Goal: Task Accomplishment & Management: Manage account settings

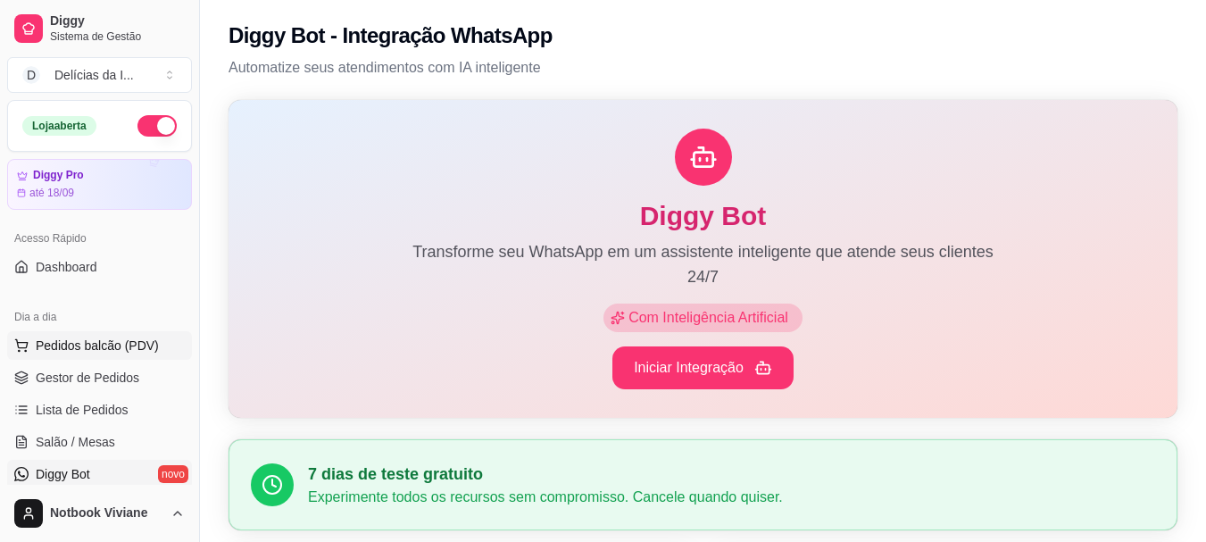
click at [103, 350] on span "Pedidos balcão (PDV)" at bounding box center [97, 346] width 123 height 18
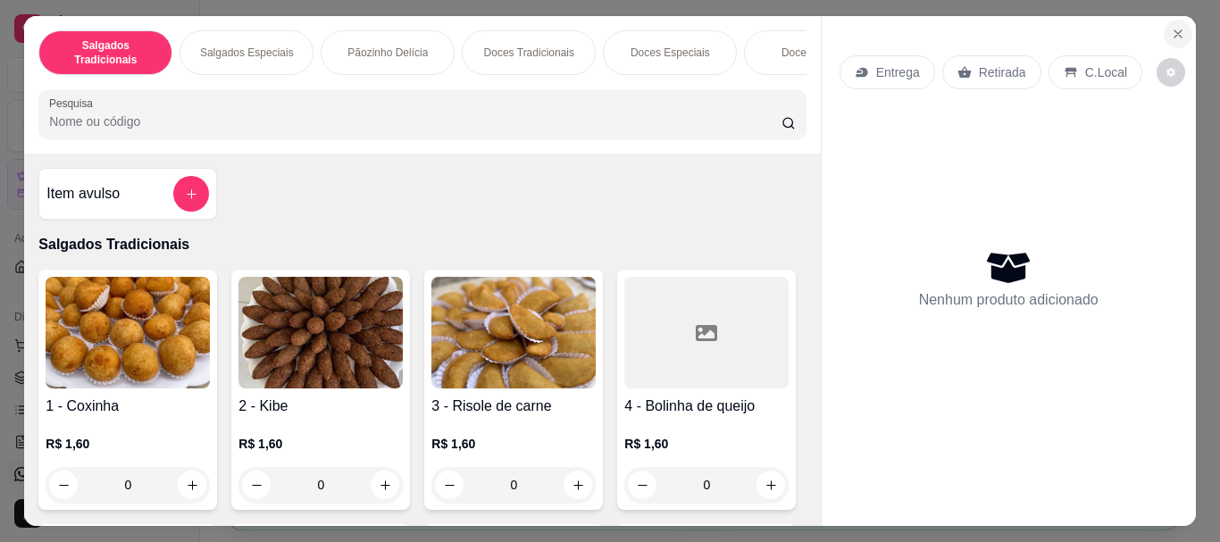
click at [1180, 32] on button "Close" at bounding box center [1177, 34] width 29 height 29
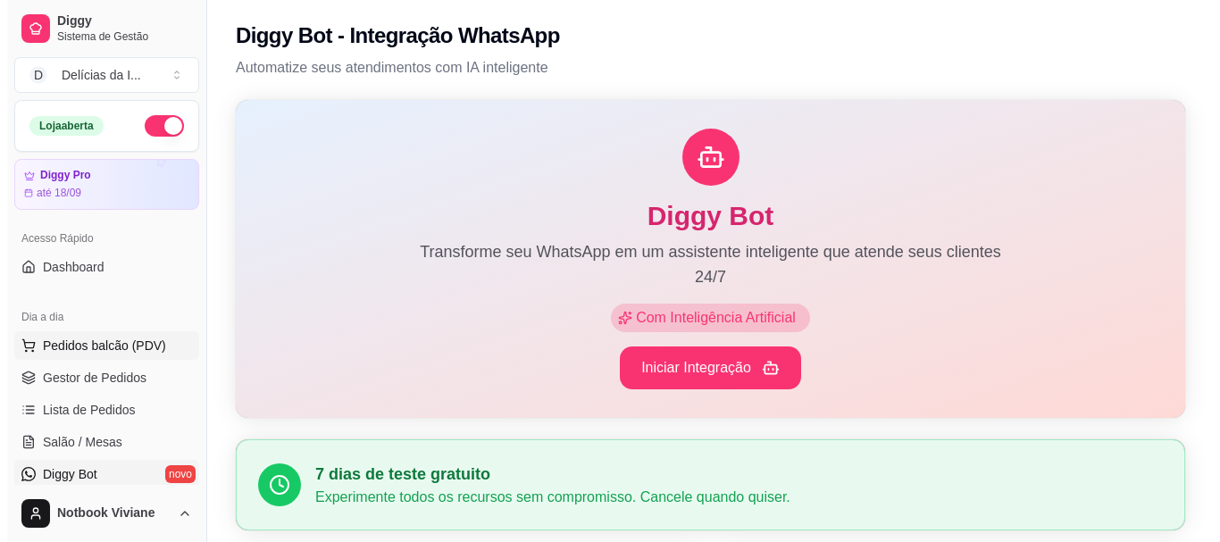
scroll to position [89, 0]
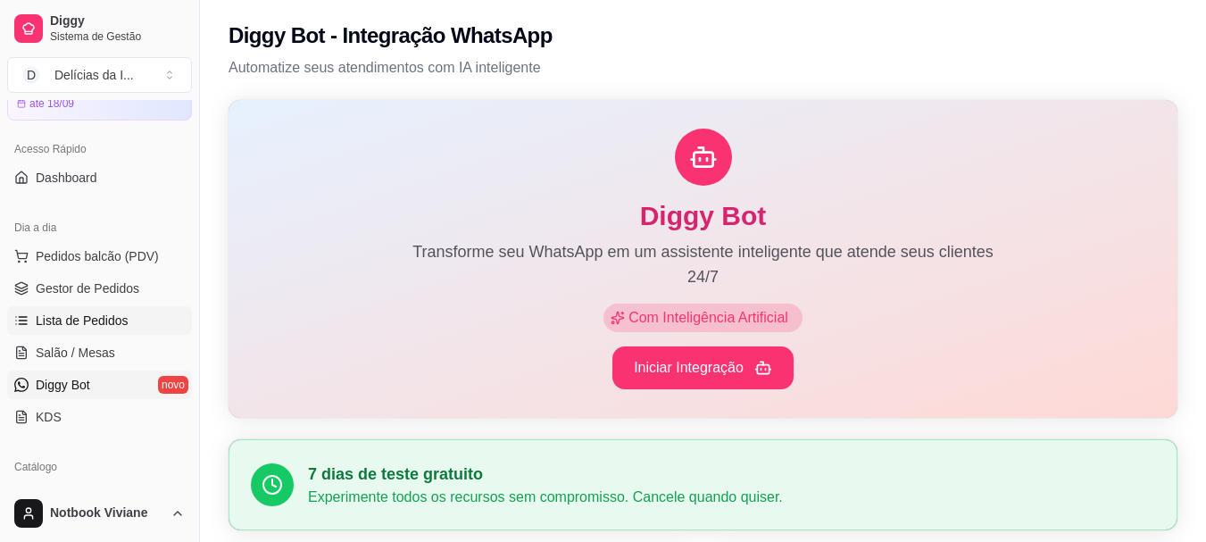
click at [117, 319] on span "Lista de Pedidos" at bounding box center [82, 321] width 93 height 18
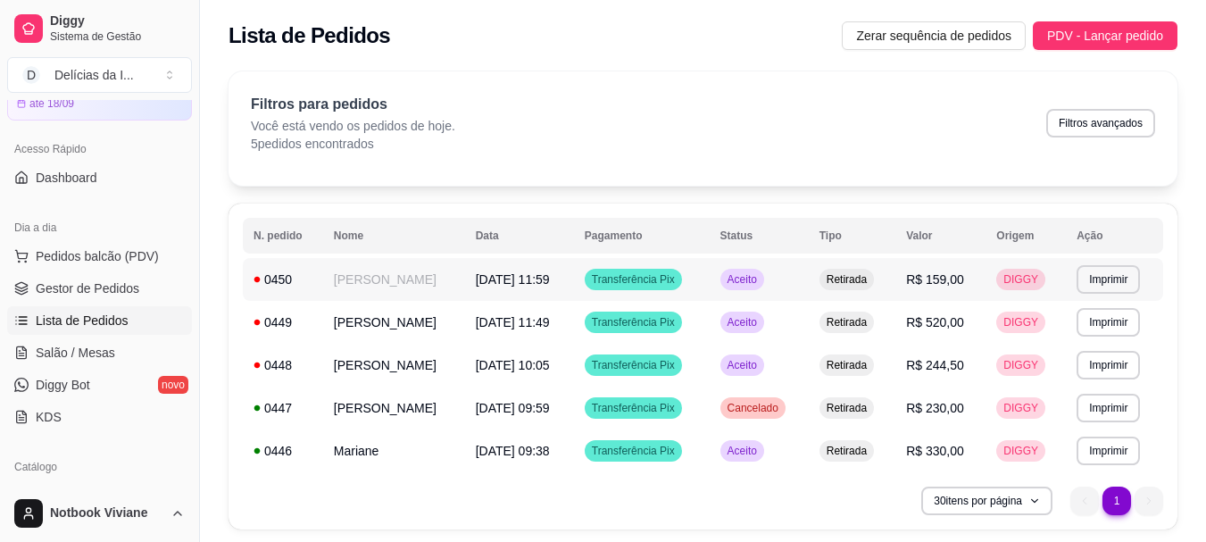
click at [1016, 269] on div "DIGGY" at bounding box center [1020, 279] width 49 height 21
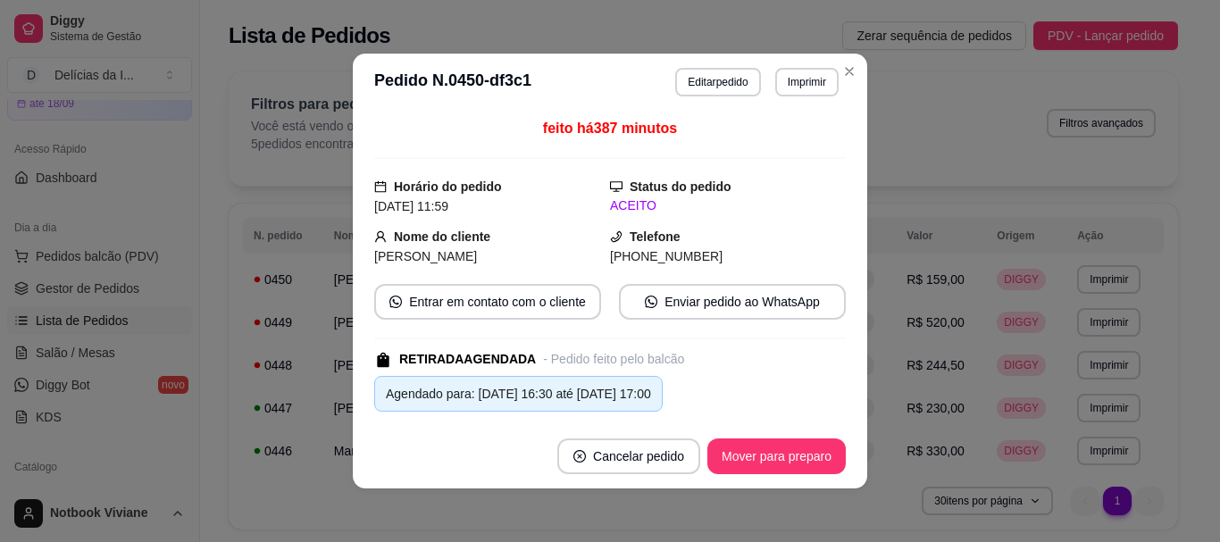
click at [612, 207] on div "ACEITO" at bounding box center [728, 205] width 236 height 19
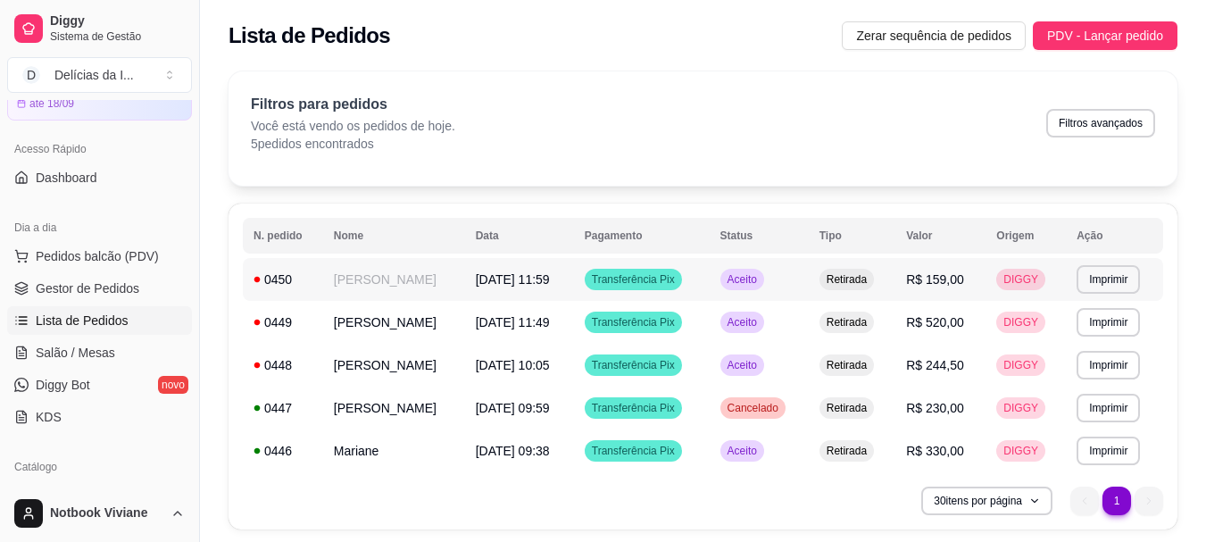
click at [264, 279] on div "0450" at bounding box center [283, 280] width 59 height 18
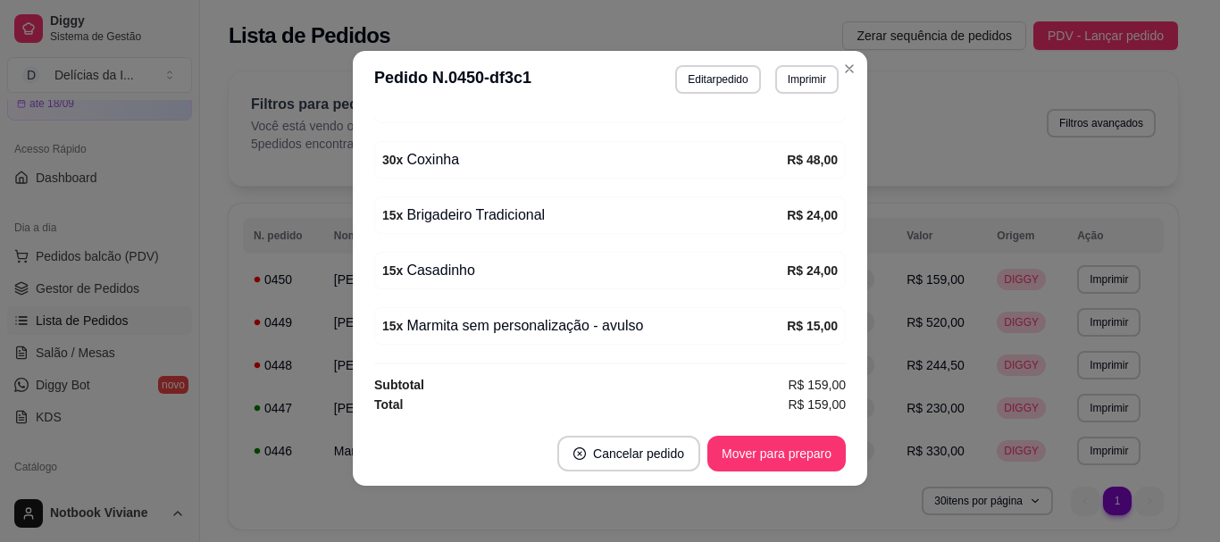
scroll to position [4, 0]
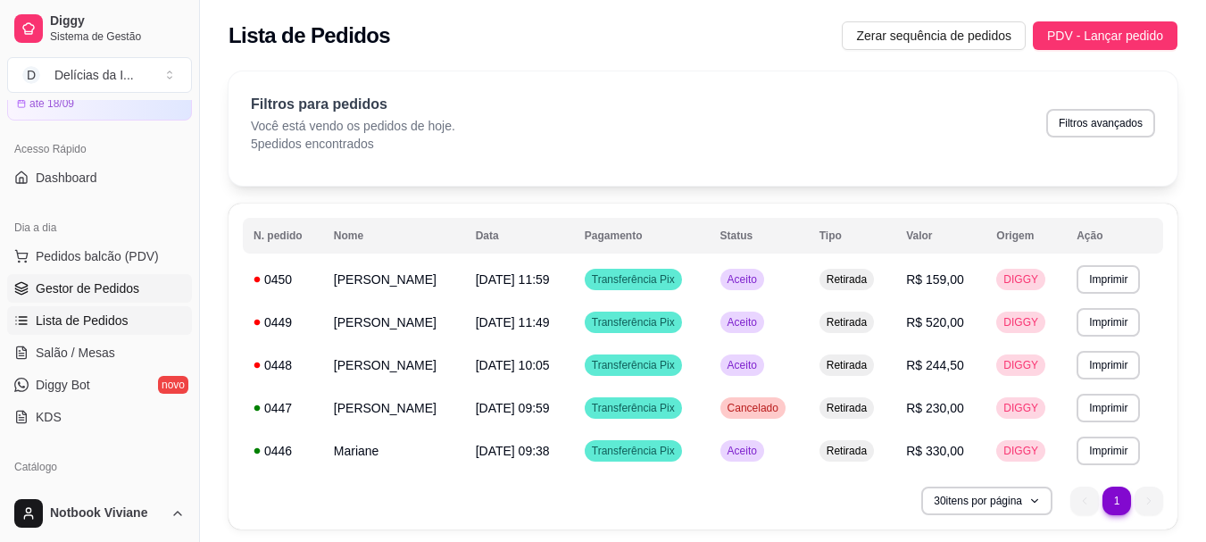
click at [69, 292] on span "Gestor de Pedidos" at bounding box center [88, 288] width 104 height 18
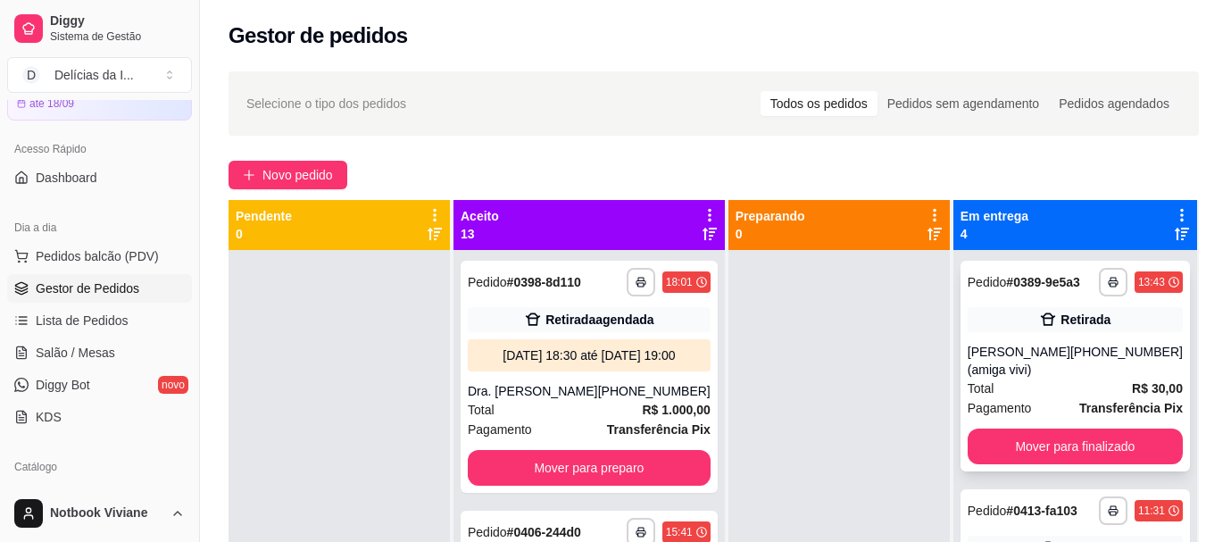
click at [1006, 284] on strong "# 0389-9e5a3" at bounding box center [1043, 282] width 74 height 14
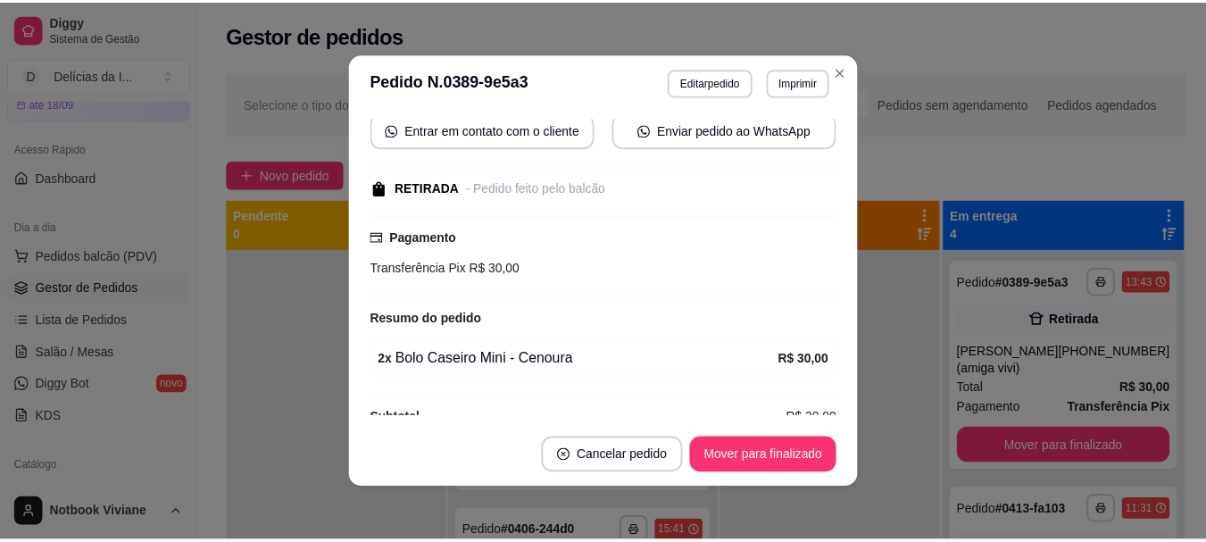
scroll to position [202, 0]
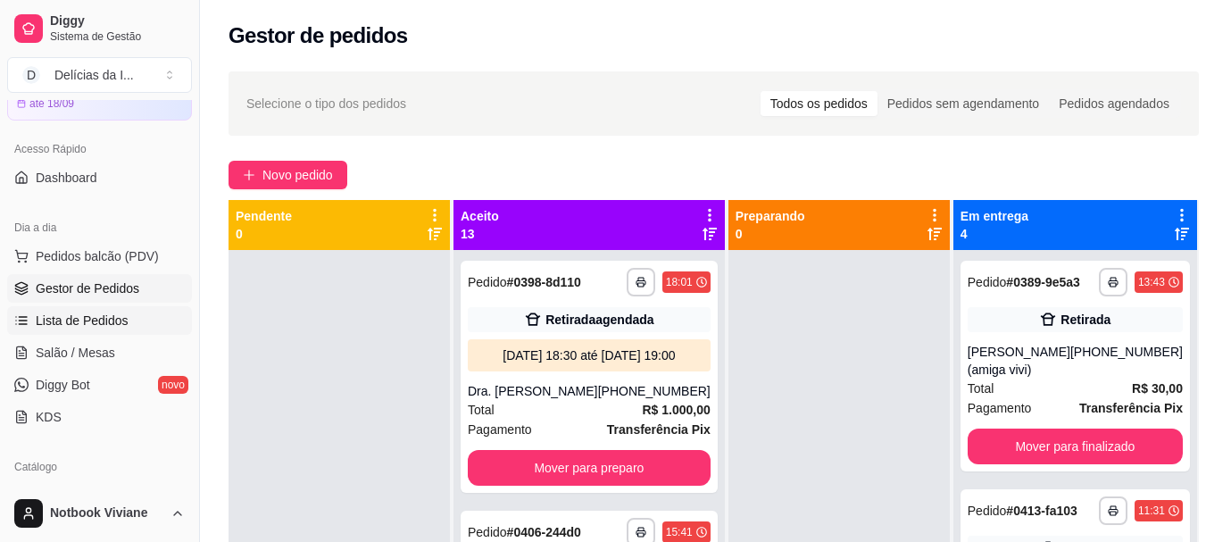
click at [69, 320] on span "Lista de Pedidos" at bounding box center [82, 321] width 93 height 18
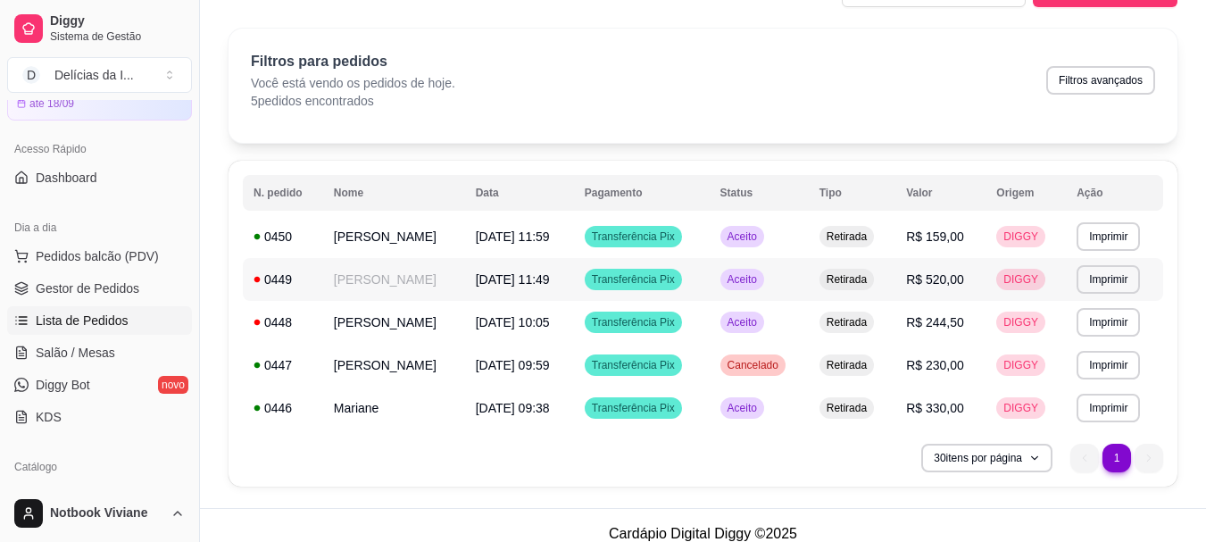
scroll to position [60, 0]
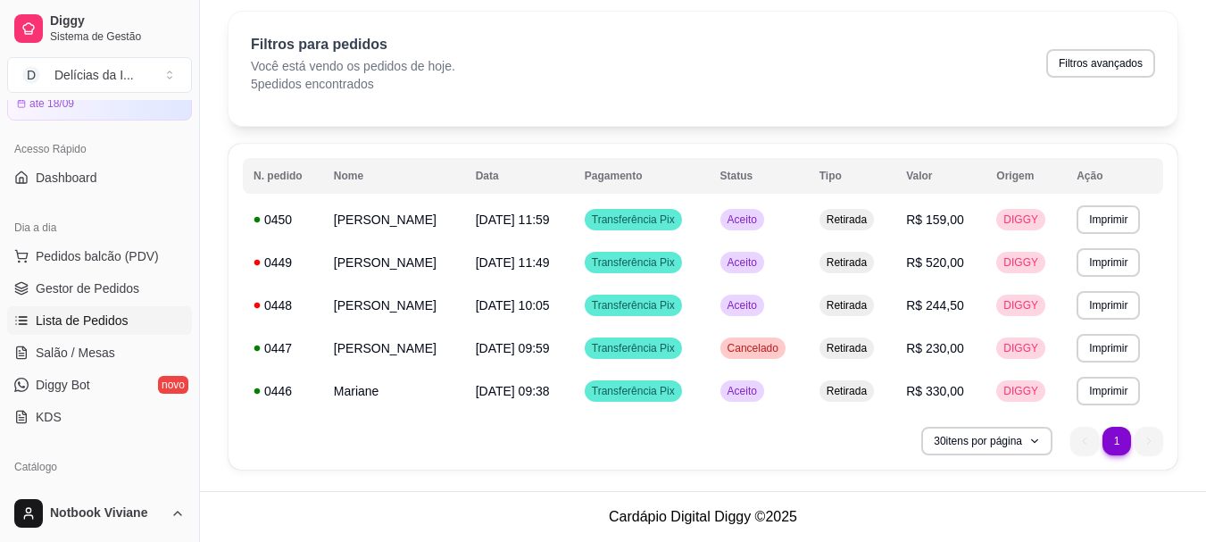
click at [1116, 442] on li "1" at bounding box center [1117, 441] width 29 height 29
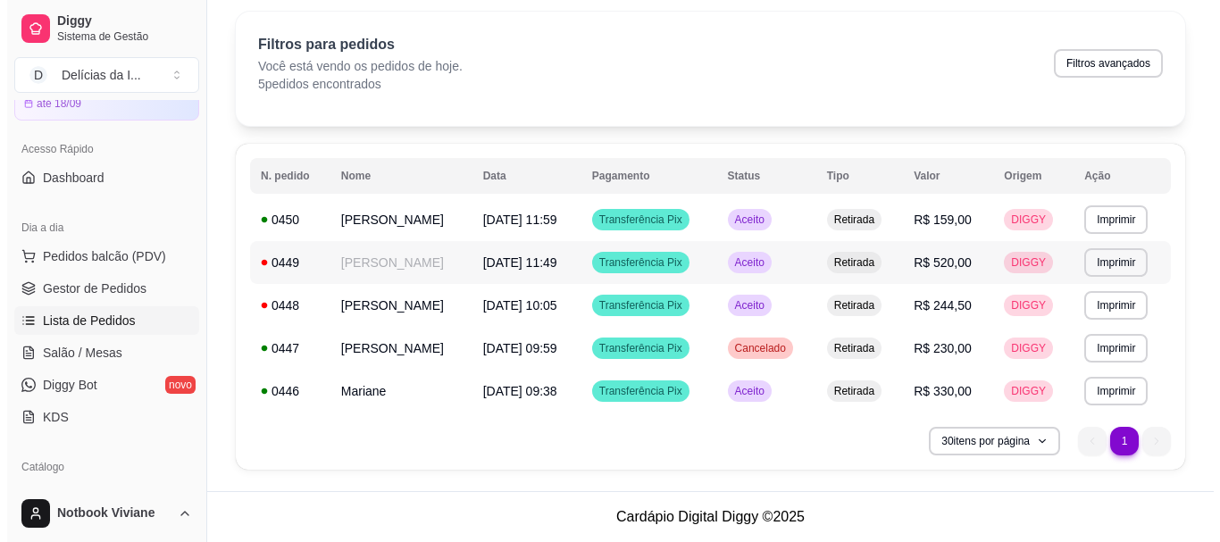
scroll to position [0, 0]
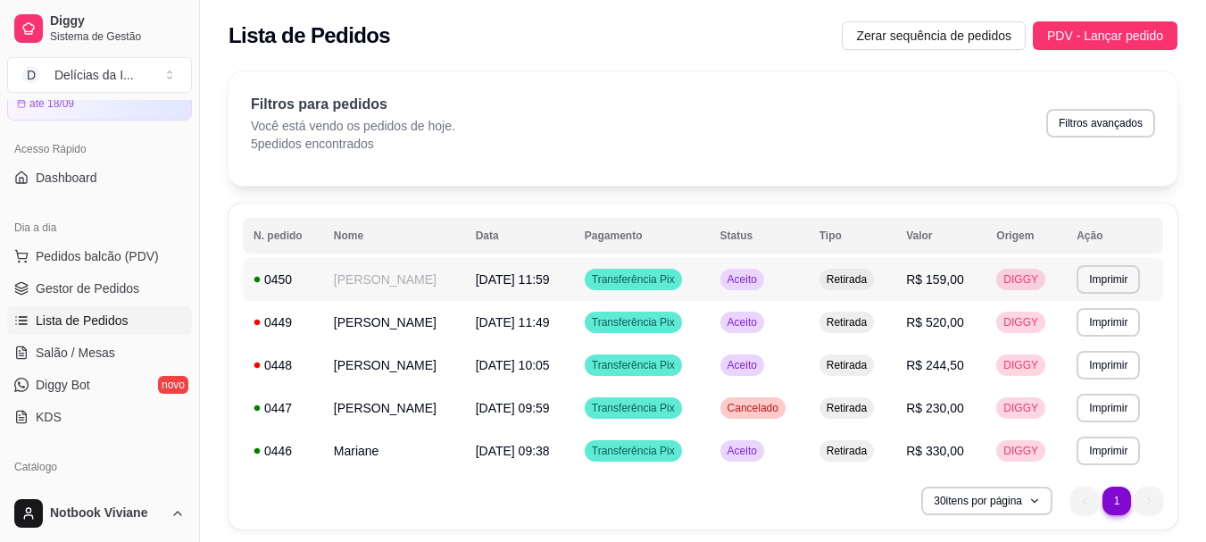
click at [383, 276] on td "[PERSON_NAME]" at bounding box center [394, 279] width 142 height 43
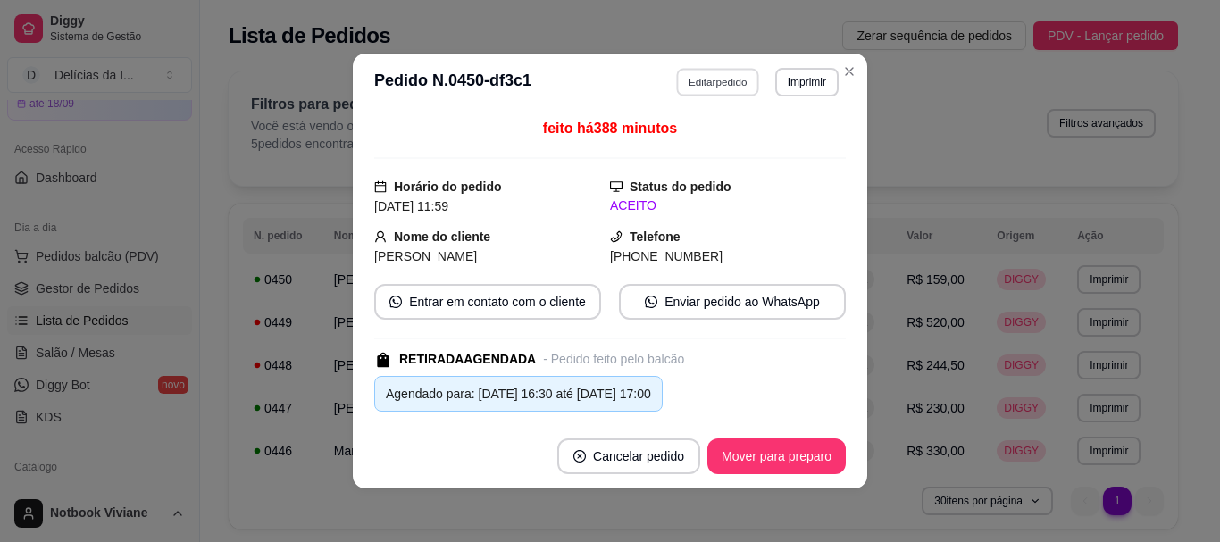
click at [718, 87] on button "Editar pedido" at bounding box center [718, 82] width 83 height 28
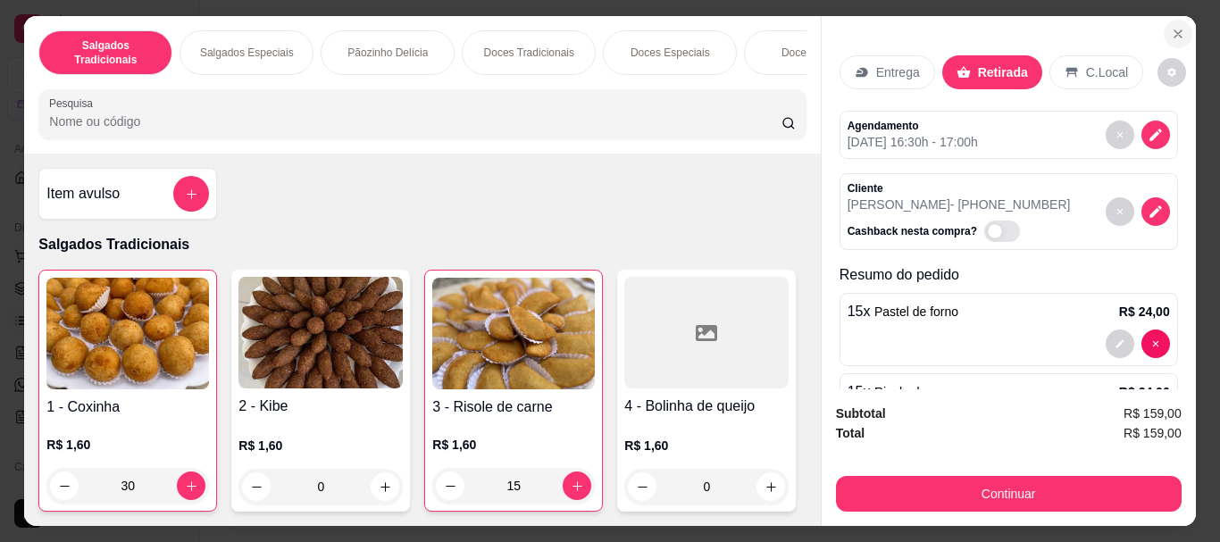
click at [1178, 20] on button "Close" at bounding box center [1177, 34] width 29 height 29
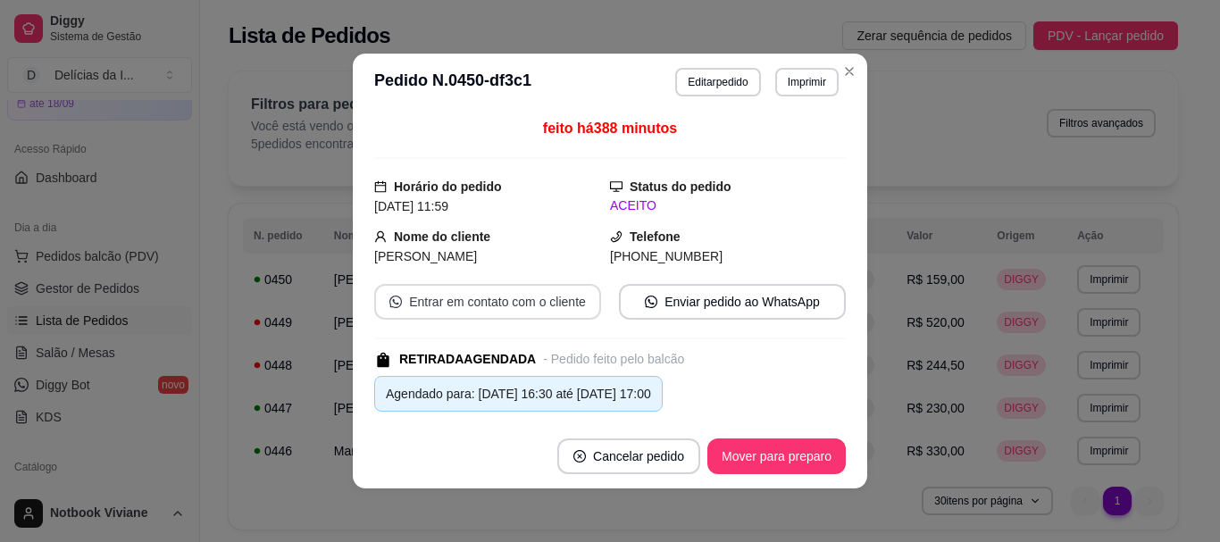
click at [521, 306] on button "Entrar em contato com o cliente" at bounding box center [487, 302] width 227 height 36
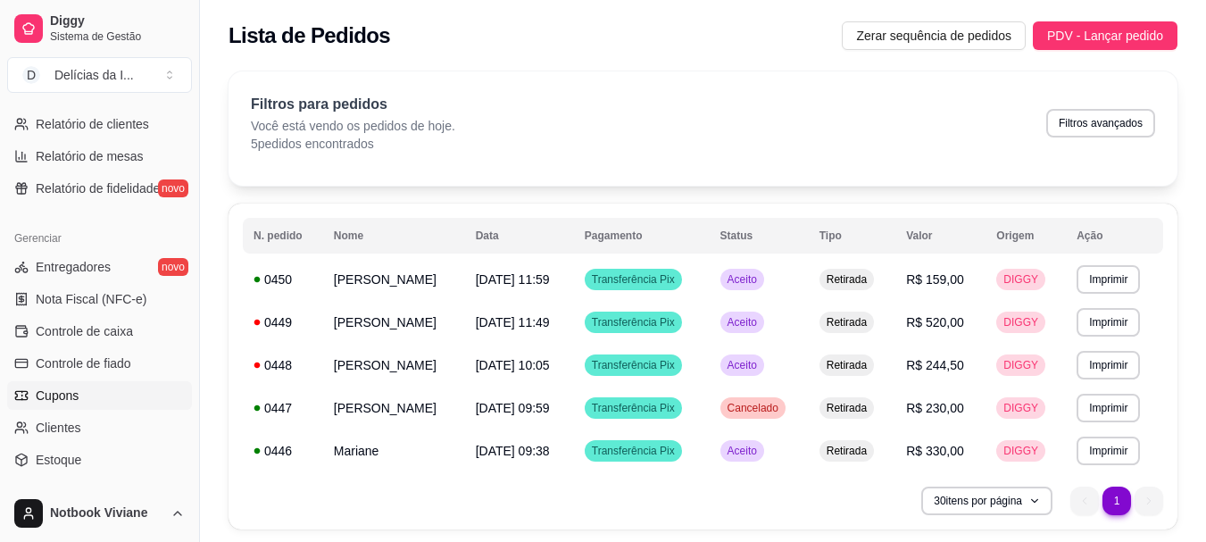
scroll to position [475, 0]
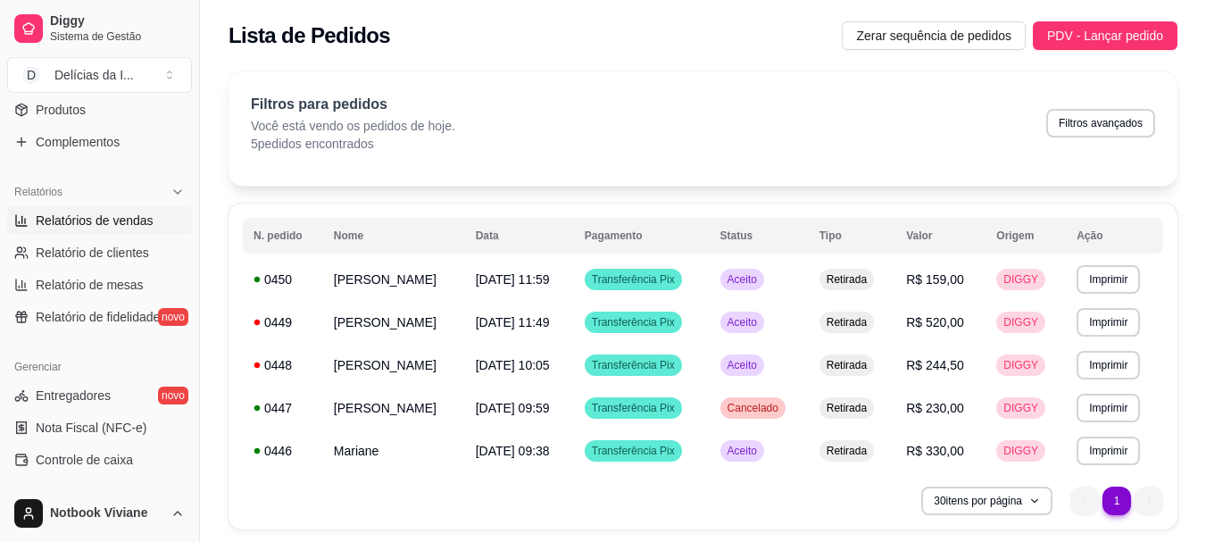
click at [101, 223] on span "Relatórios de vendas" at bounding box center [95, 221] width 118 height 18
select select "ALL"
select select "0"
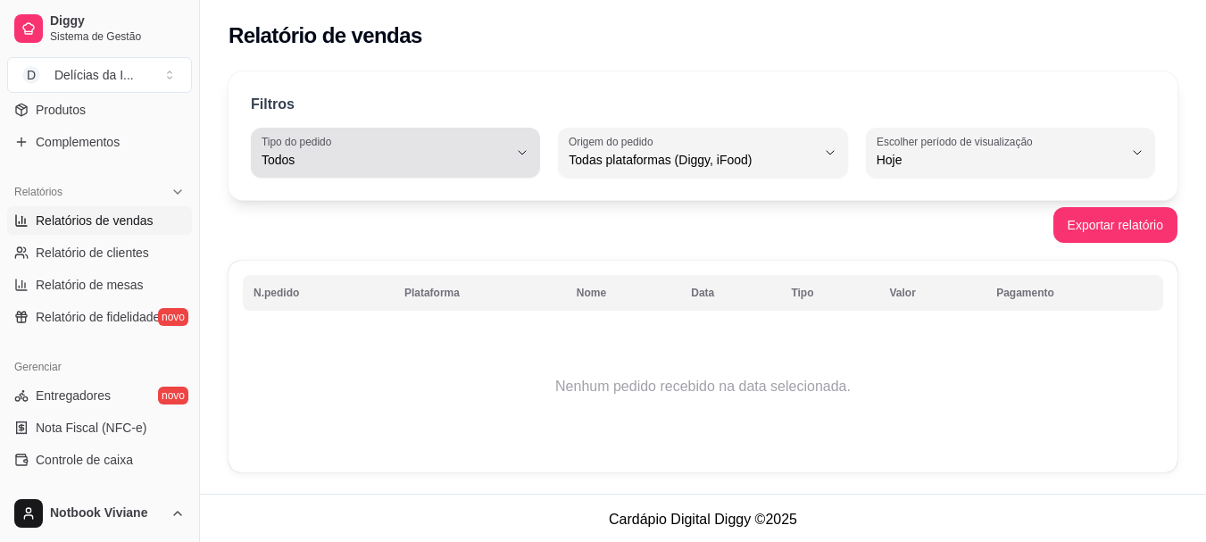
click at [466, 156] on span "Todos" at bounding box center [385, 160] width 246 height 18
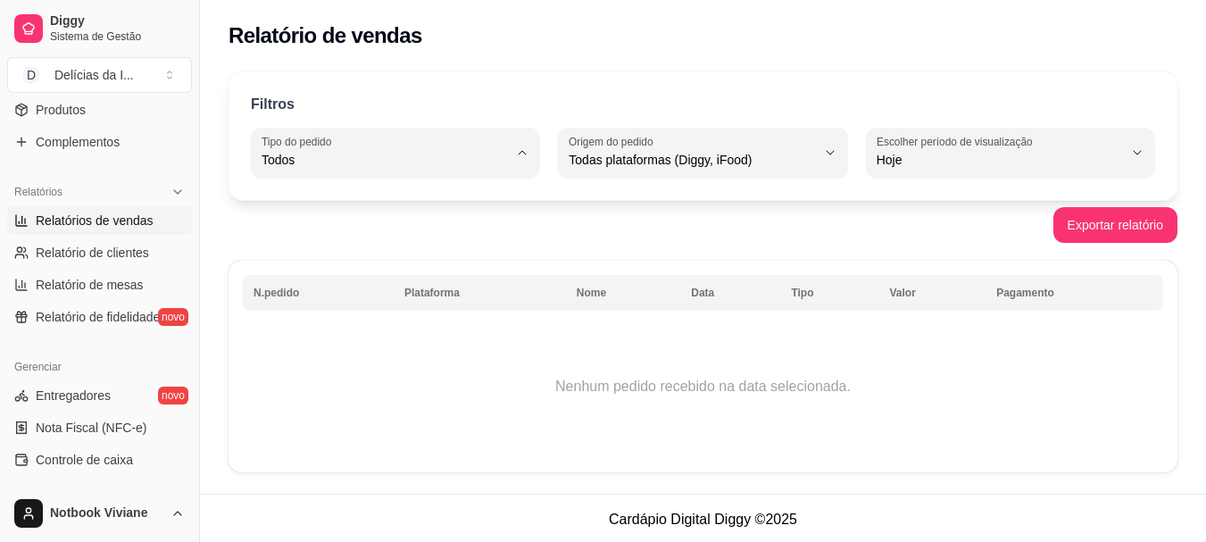
click at [612, 45] on div "Relatório de vendas" at bounding box center [703, 35] width 949 height 29
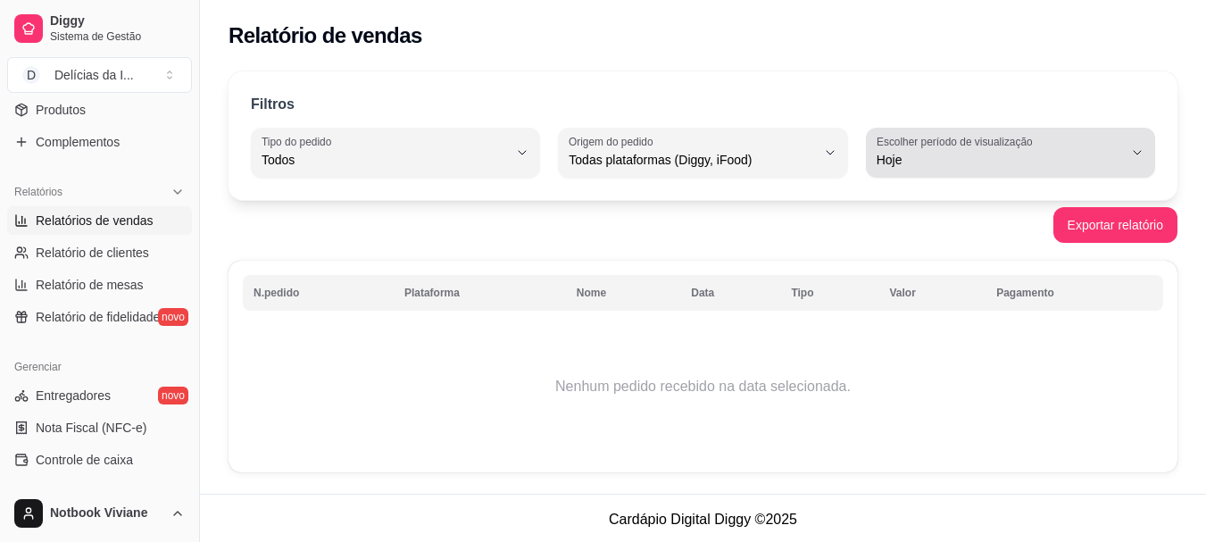
click at [938, 155] on span "Hoje" at bounding box center [1000, 160] width 246 height 18
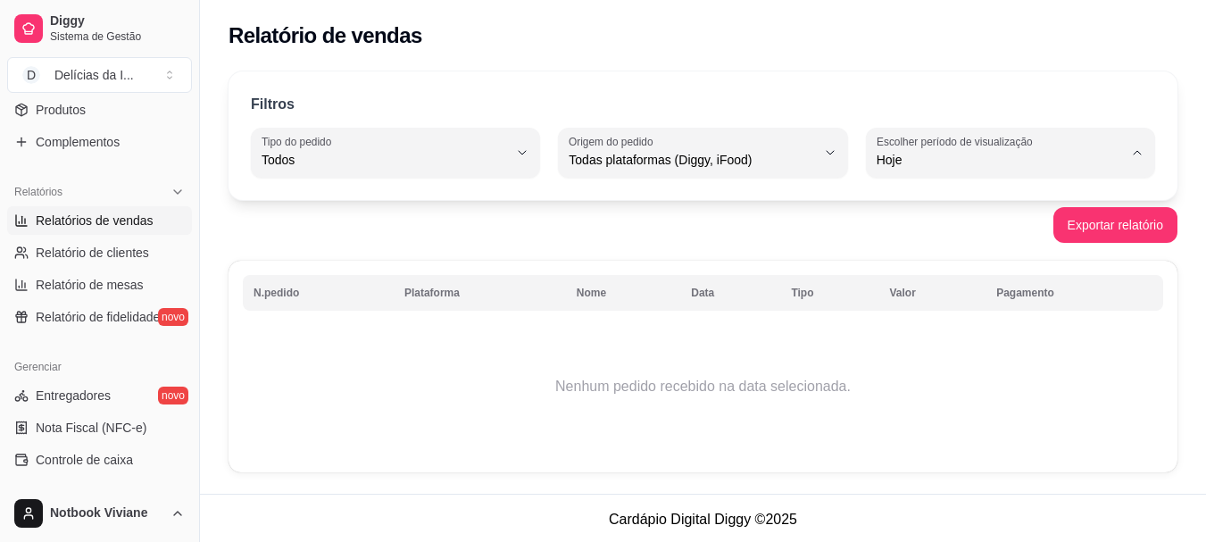
click at [889, 204] on span "Hoje" at bounding box center [1001, 202] width 233 height 17
click at [102, 259] on span "Relatório de clientes" at bounding box center [92, 253] width 113 height 18
select select "30"
select select "HIGHEST_TOTAL_SPENT_WITH_ORDERS"
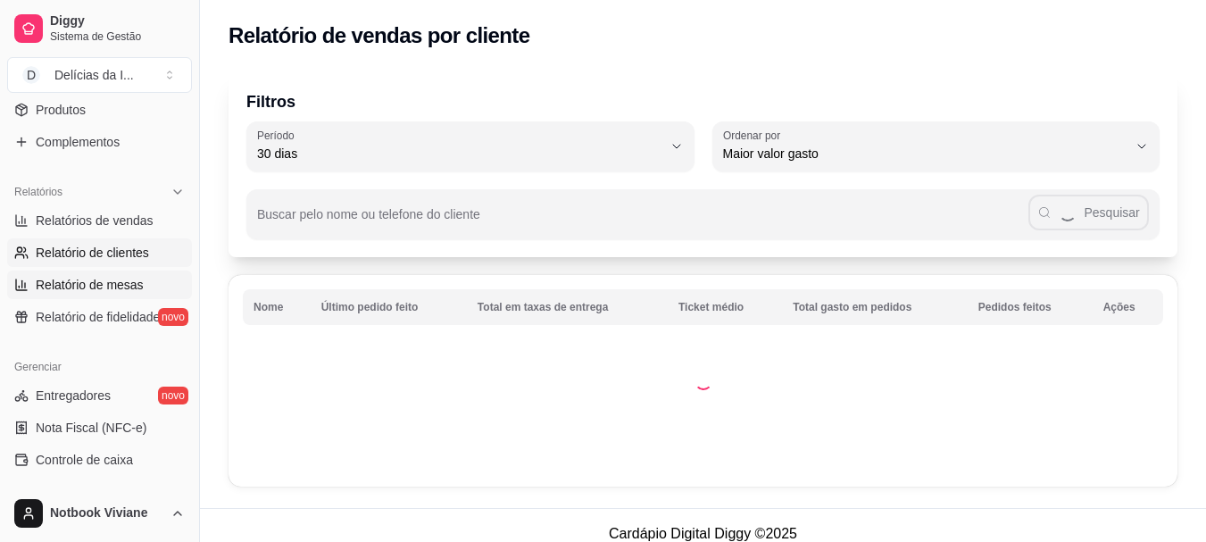
click at [107, 277] on span "Relatório de mesas" at bounding box center [90, 285] width 108 height 18
select select "TOTAL_OF_ORDERS"
select select "7"
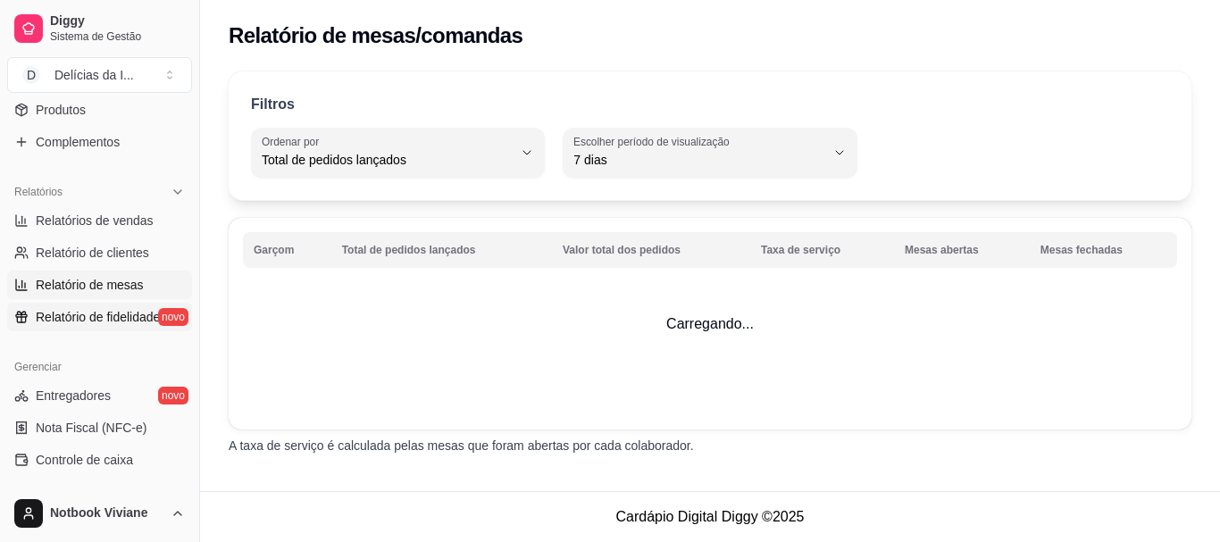
click at [123, 309] on span "Relatório de fidelidade" at bounding box center [98, 317] width 124 height 18
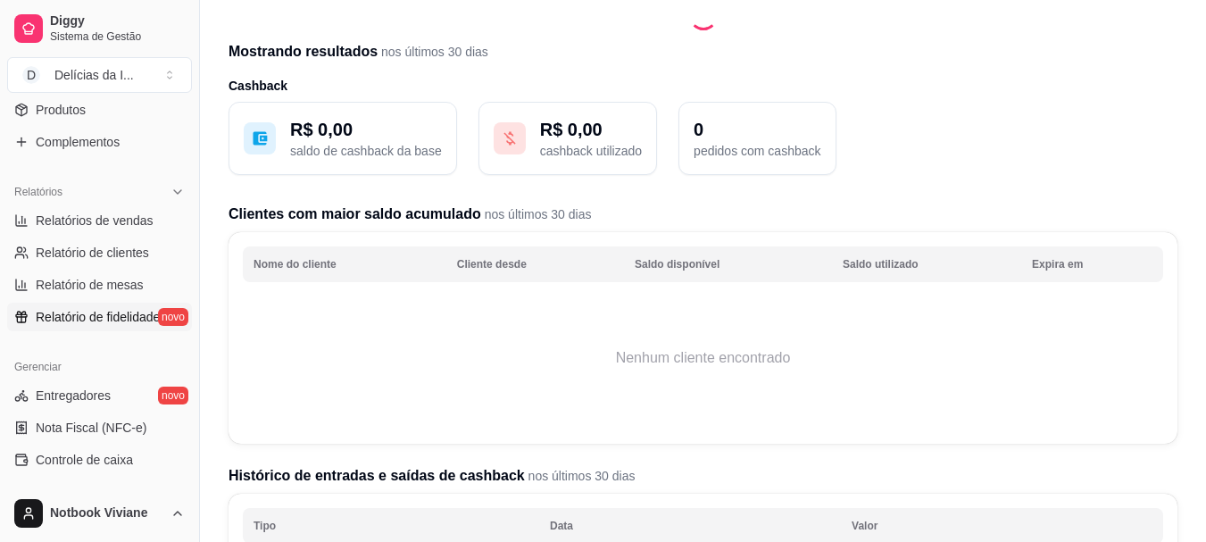
scroll to position [89, 0]
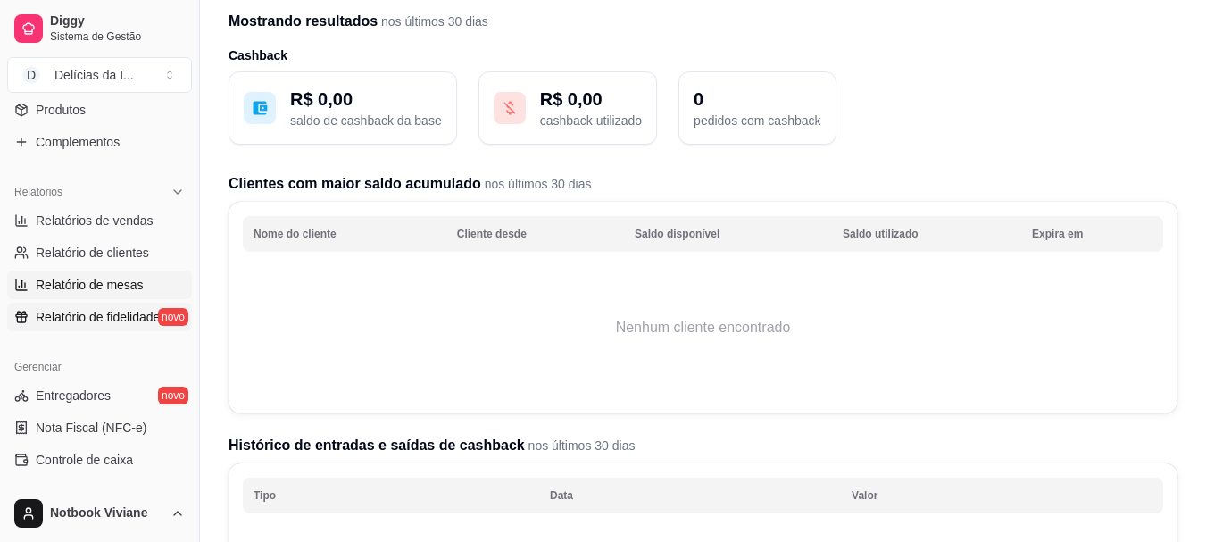
click at [129, 283] on span "Relatório de mesas" at bounding box center [90, 285] width 108 height 18
select select "TOTAL_OF_ORDERS"
select select "7"
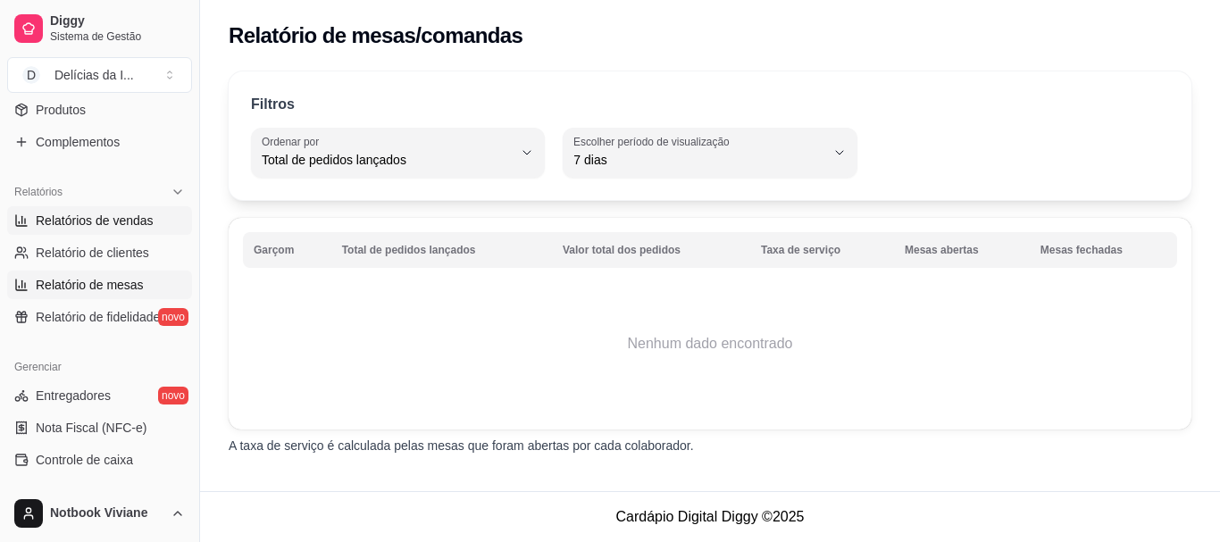
click at [117, 208] on link "Relatórios de vendas" at bounding box center [99, 220] width 185 height 29
select select "ALL"
select select "0"
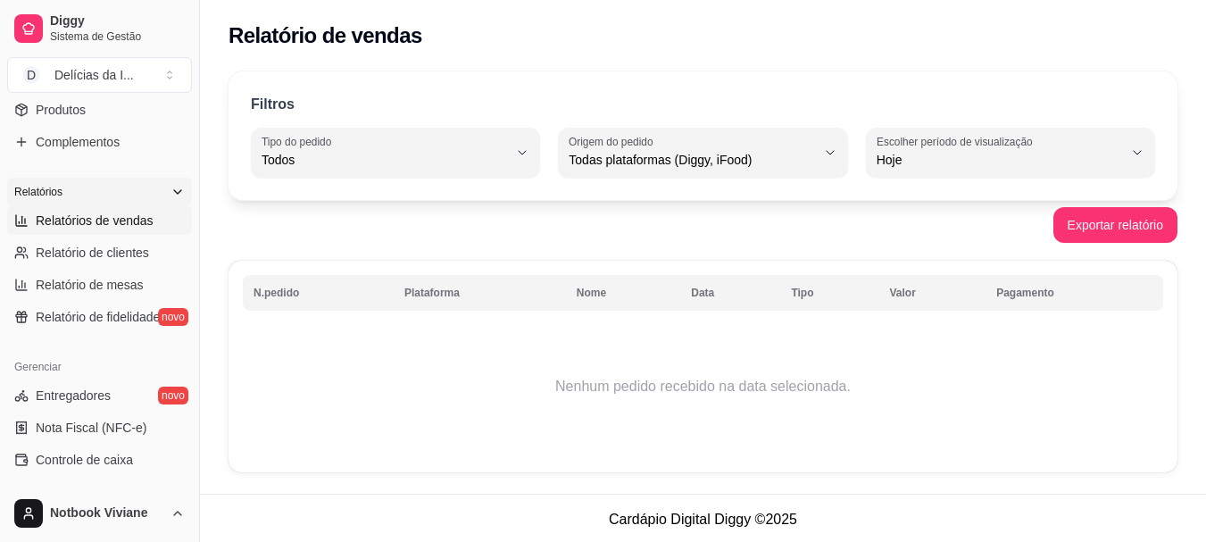
click at [176, 194] on div "Relatórios" at bounding box center [99, 192] width 185 height 29
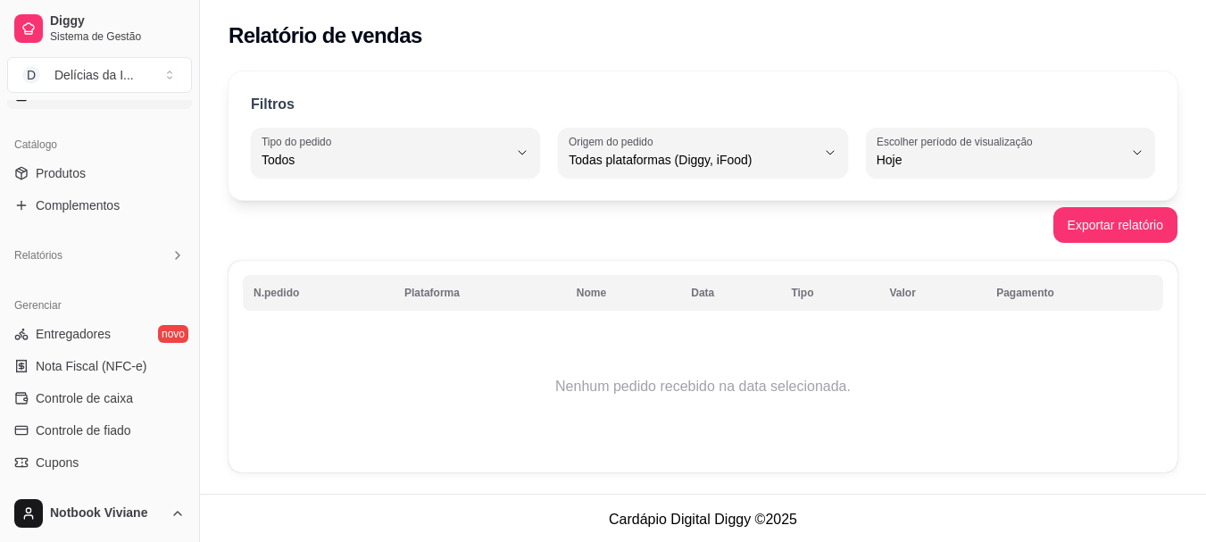
scroll to position [296, 0]
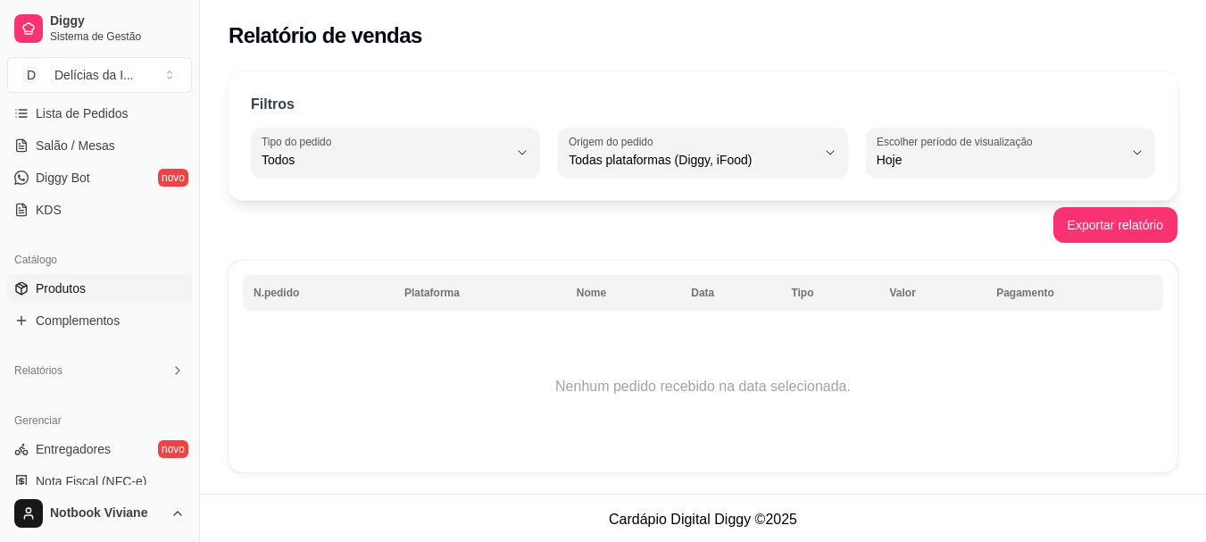
click at [109, 290] on link "Produtos" at bounding box center [99, 288] width 185 height 29
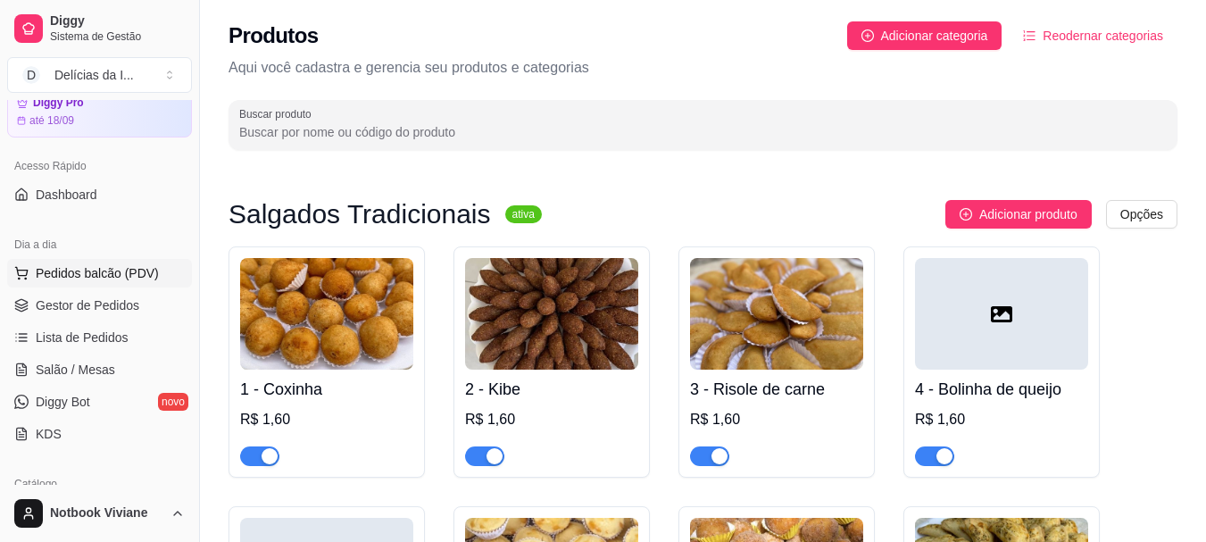
scroll to position [179, 0]
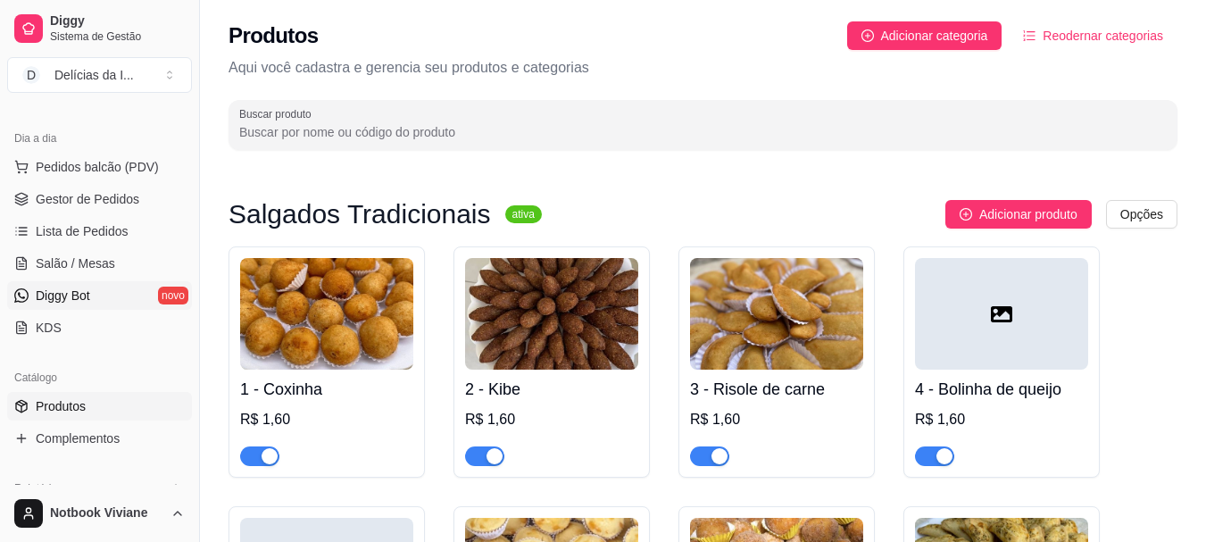
click at [76, 304] on span "Diggy Bot" at bounding box center [63, 296] width 54 height 18
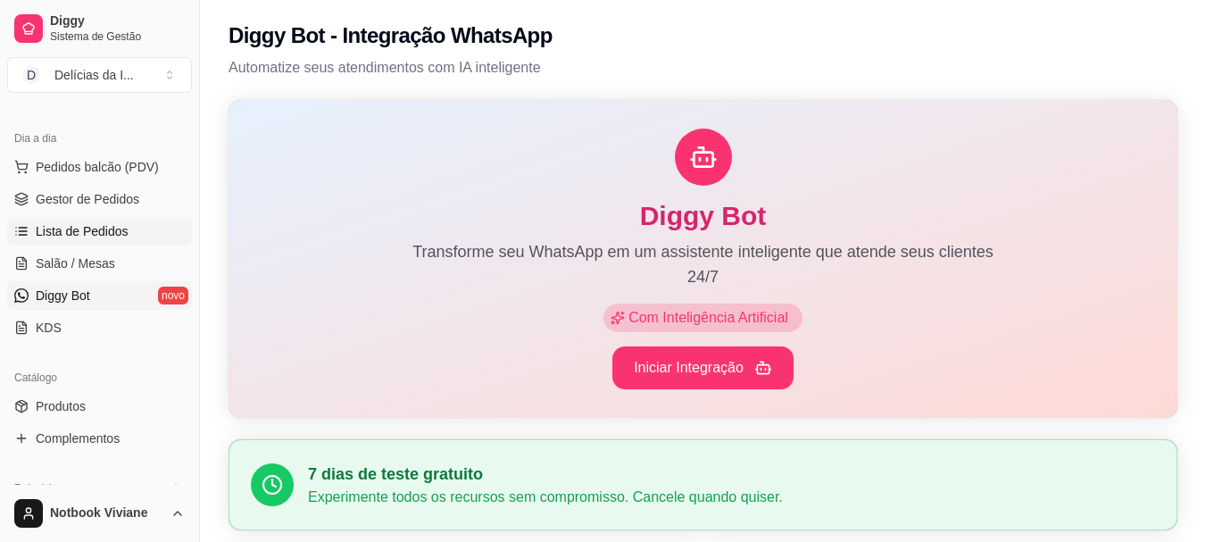
click at [108, 245] on link "Lista de Pedidos" at bounding box center [99, 231] width 185 height 29
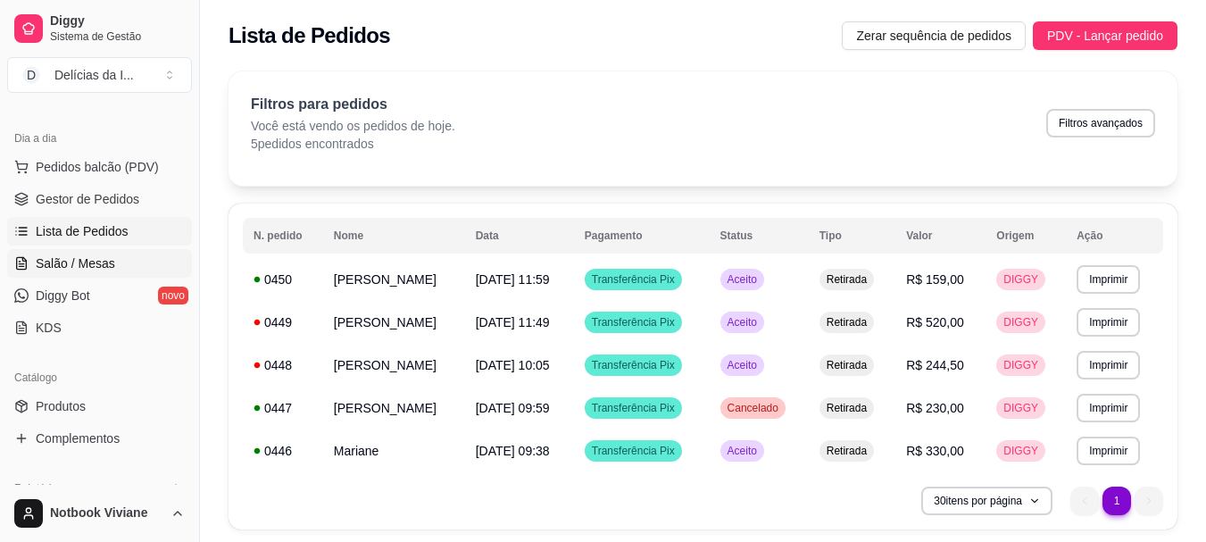
click at [108, 271] on span "Salão / Mesas" at bounding box center [75, 263] width 79 height 18
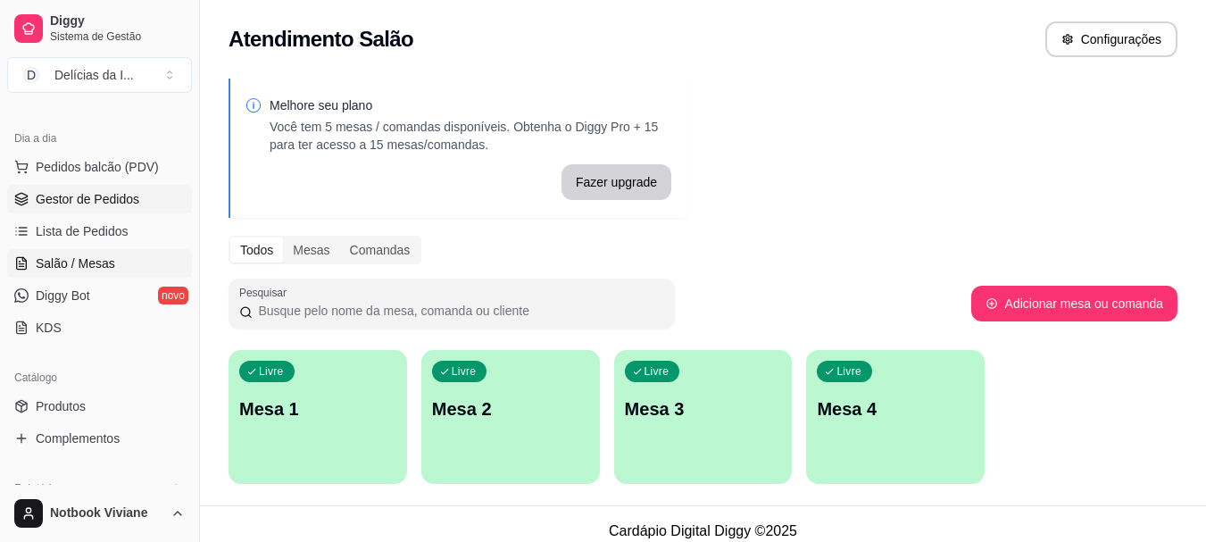
click at [105, 208] on link "Gestor de Pedidos" at bounding box center [99, 199] width 185 height 29
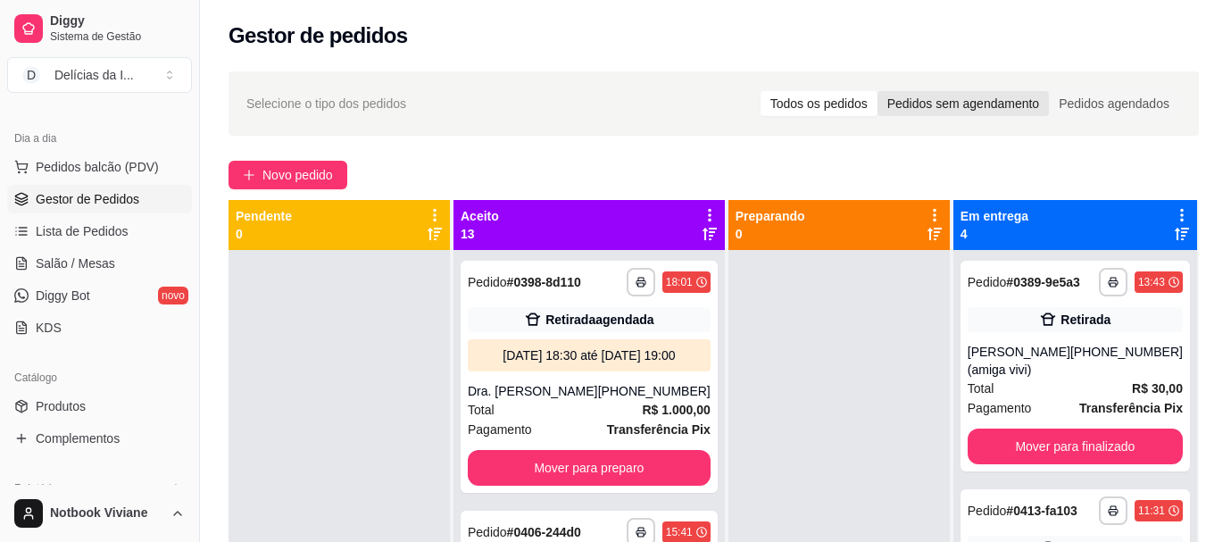
click at [952, 115] on div "Pedidos sem agendamento" at bounding box center [963, 103] width 171 height 25
click at [878, 91] on input "Pedidos sem agendamento" at bounding box center [878, 91] width 0 height 0
click at [711, 104] on div "Selecione o tipo dos pedidos Todos os pedidos Pedidos sem agendamento Pedidos a…" at bounding box center [713, 103] width 935 height 29
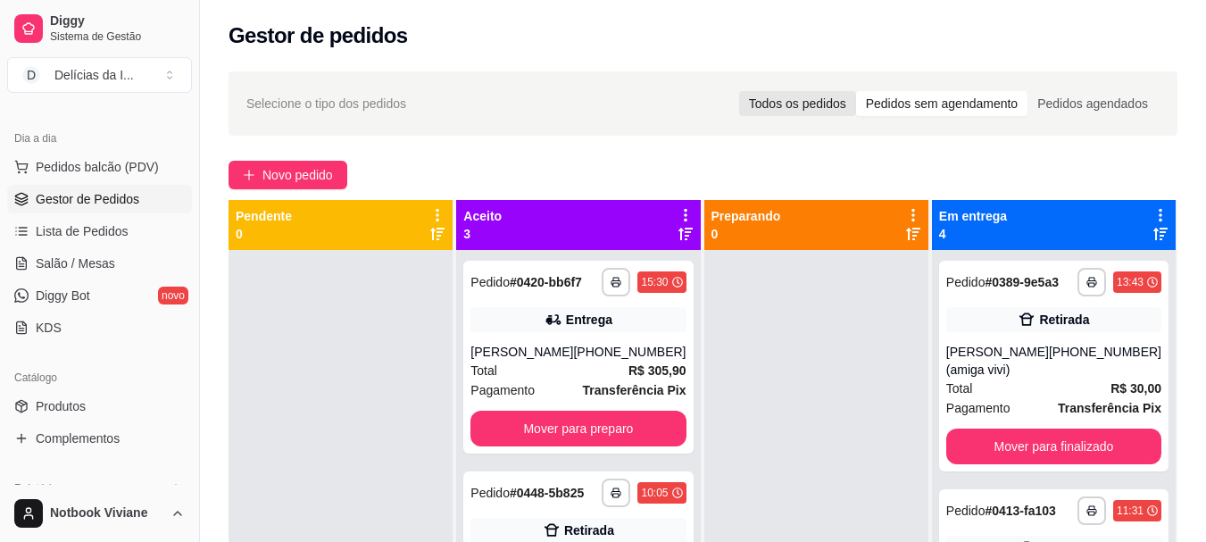
click at [787, 104] on div "Todos os pedidos" at bounding box center [797, 103] width 117 height 25
click at [739, 91] on input "Todos os pedidos" at bounding box center [739, 91] width 0 height 0
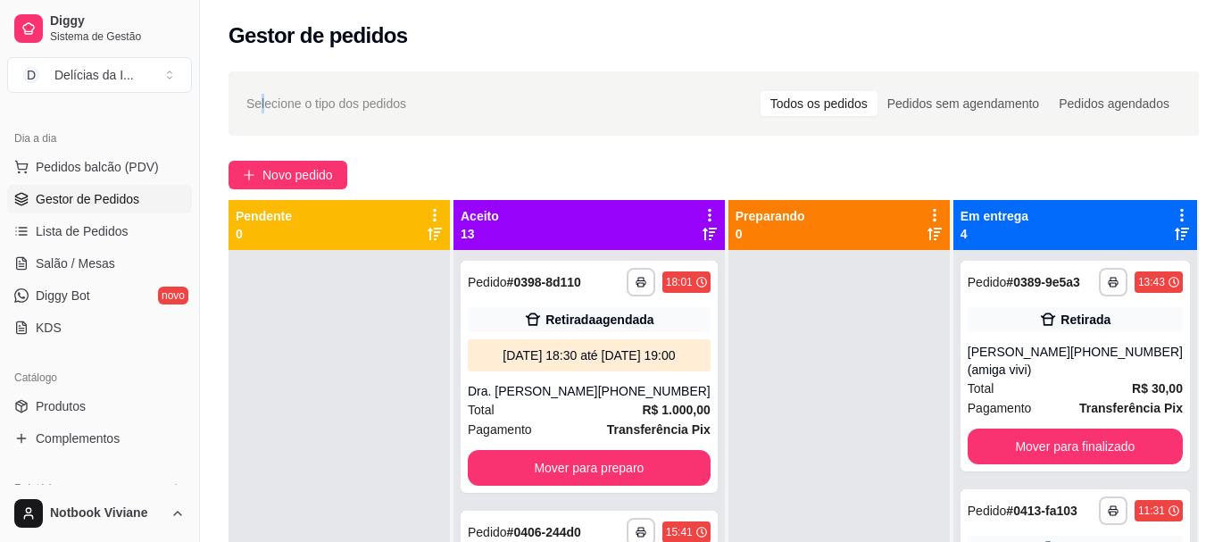
click at [263, 93] on div "Selecione o tipo dos pedidos Todos os pedidos Pedidos sem agendamento Pedidos a…" at bounding box center [713, 103] width 935 height 29
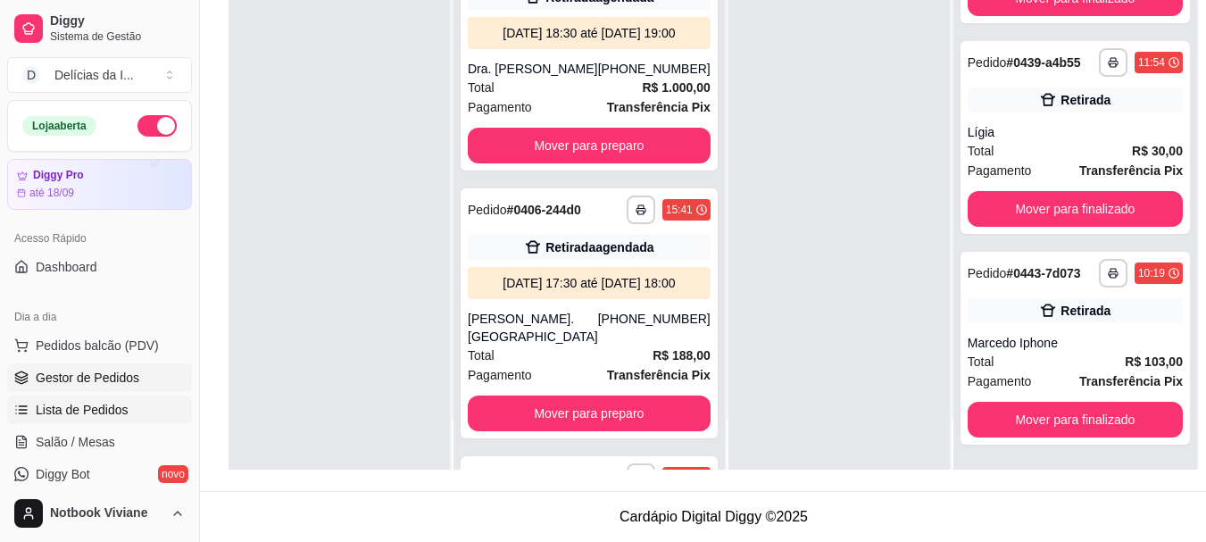
click at [112, 396] on link "Lista de Pedidos" at bounding box center [99, 410] width 185 height 29
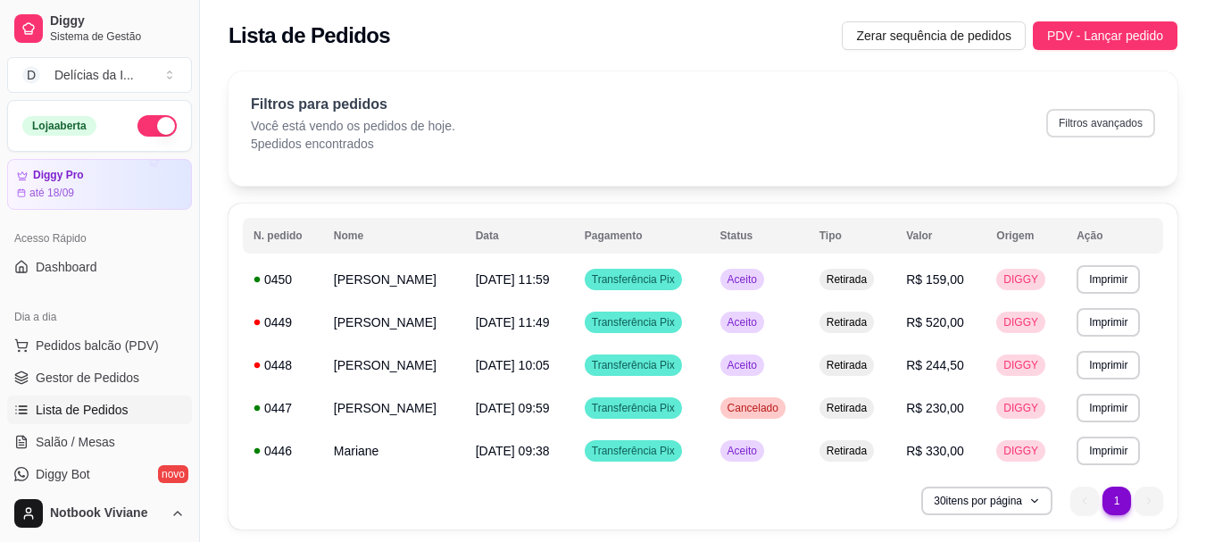
click at [1095, 131] on button "Filtros avançados" at bounding box center [1100, 123] width 109 height 29
select select "0"
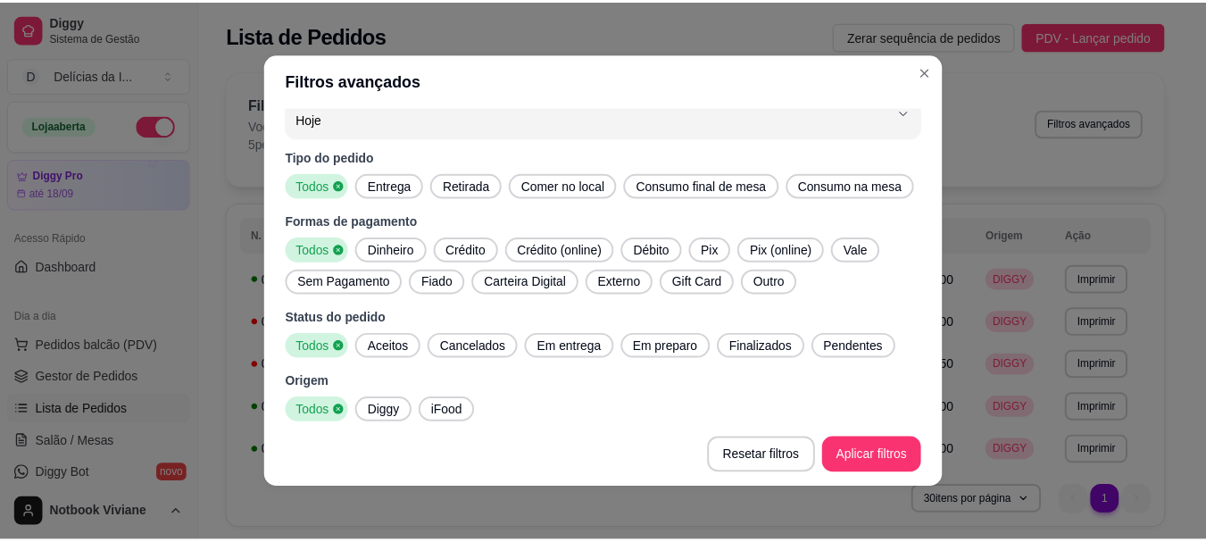
scroll to position [33, 0]
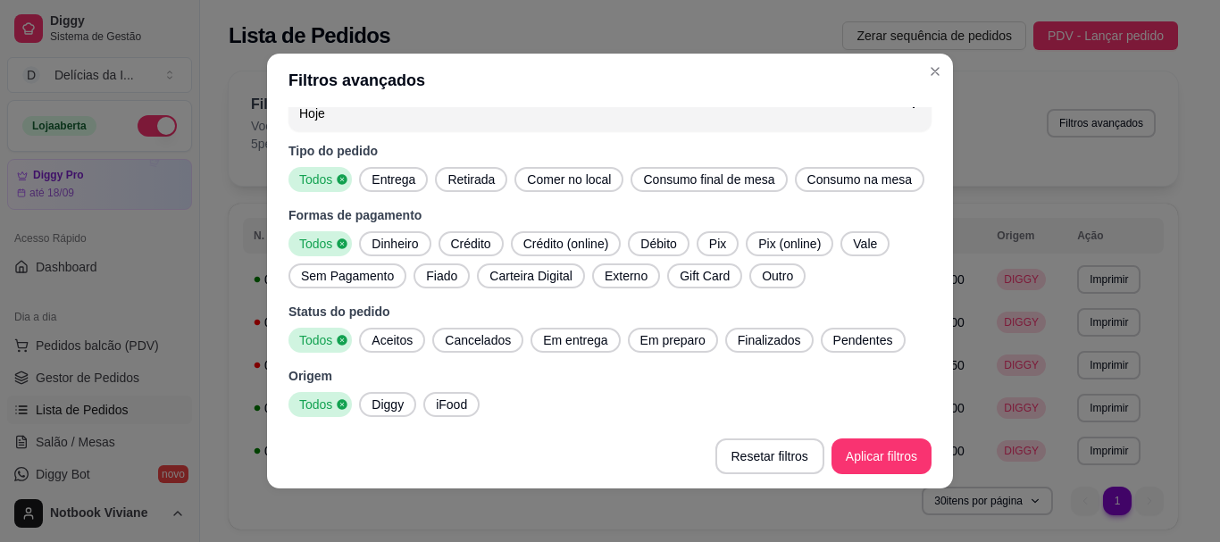
click at [400, 411] on span "Diggy" at bounding box center [387, 405] width 46 height 18
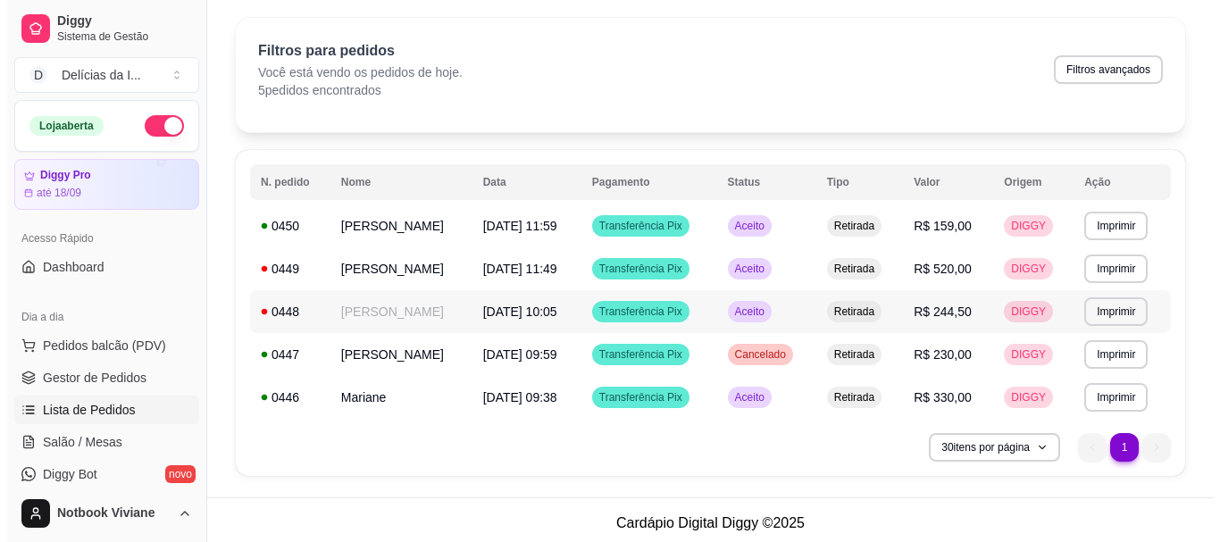
scroll to position [60, 0]
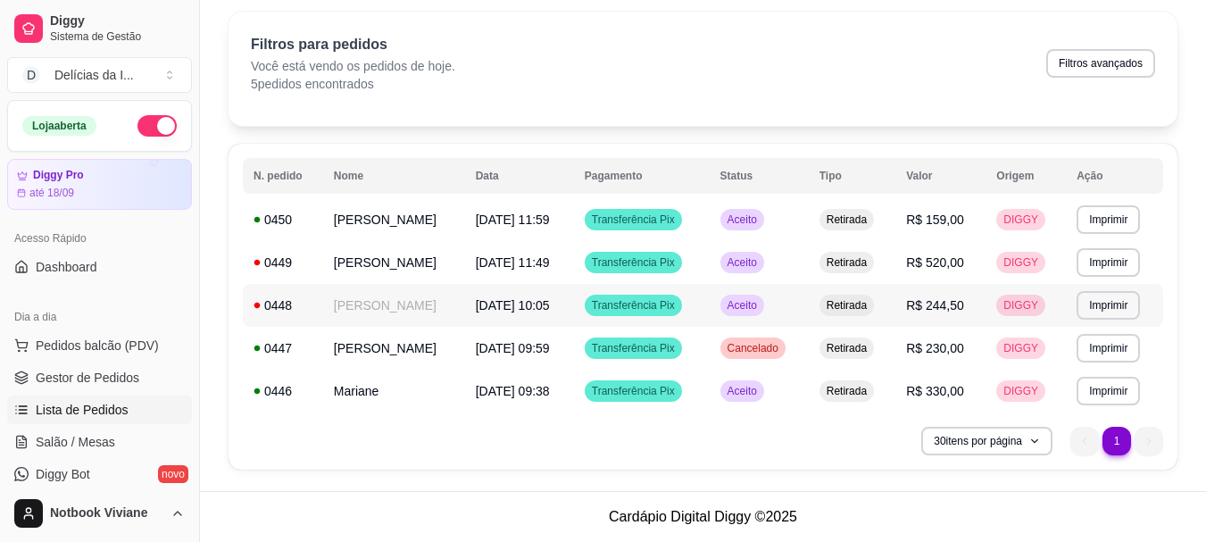
click at [496, 319] on td "[DATE] 10:05" at bounding box center [519, 305] width 109 height 43
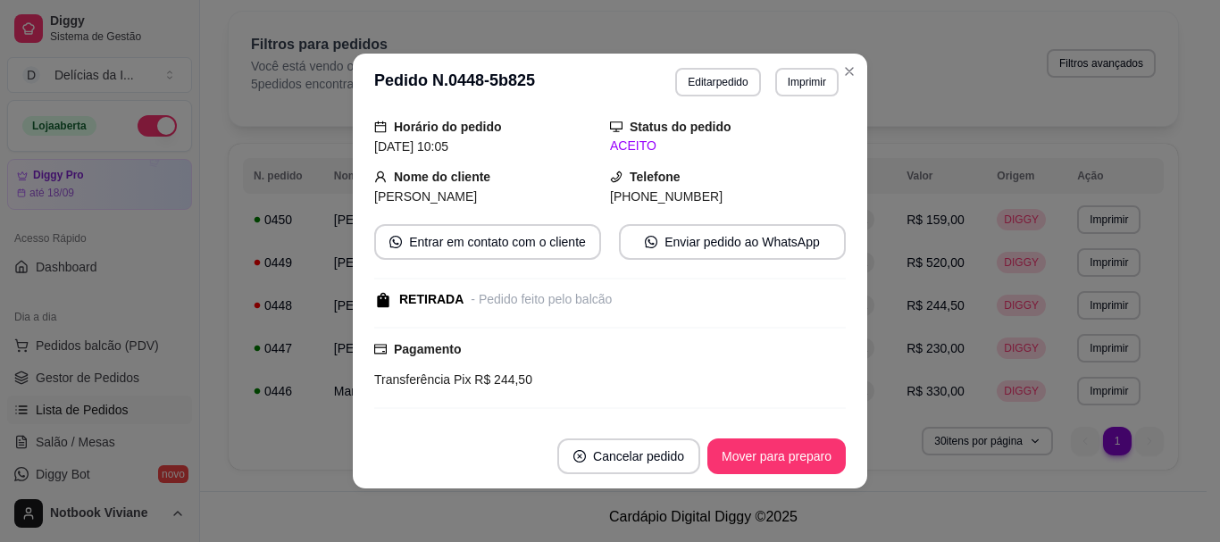
scroll to position [89, 0]
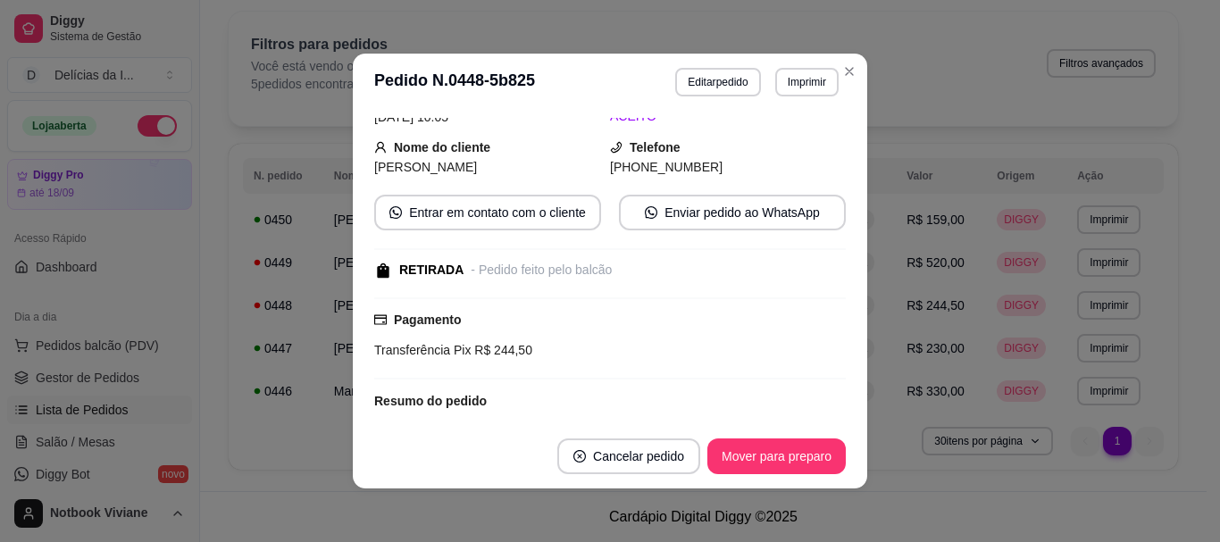
click at [462, 310] on div "Pagamento Transferência Pix R$ 244,50" at bounding box center [609, 335] width 471 height 50
click at [463, 289] on div "feito há 503 minutos Horário do pedido [DATE] 10:05 Status do pedido ACEITO Nom…" at bounding box center [609, 267] width 471 height 299
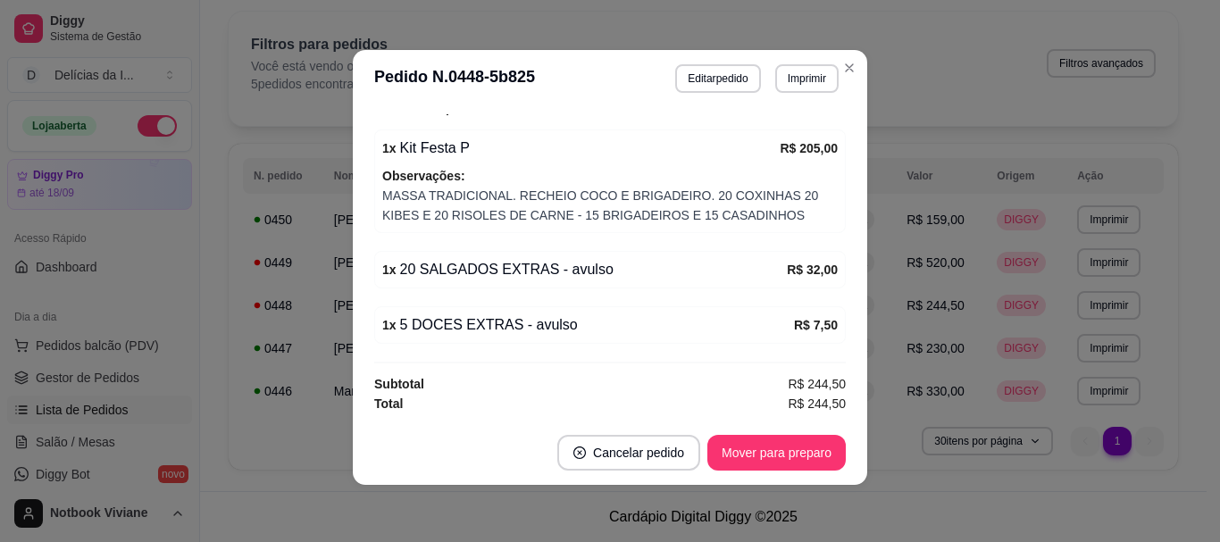
scroll to position [0, 0]
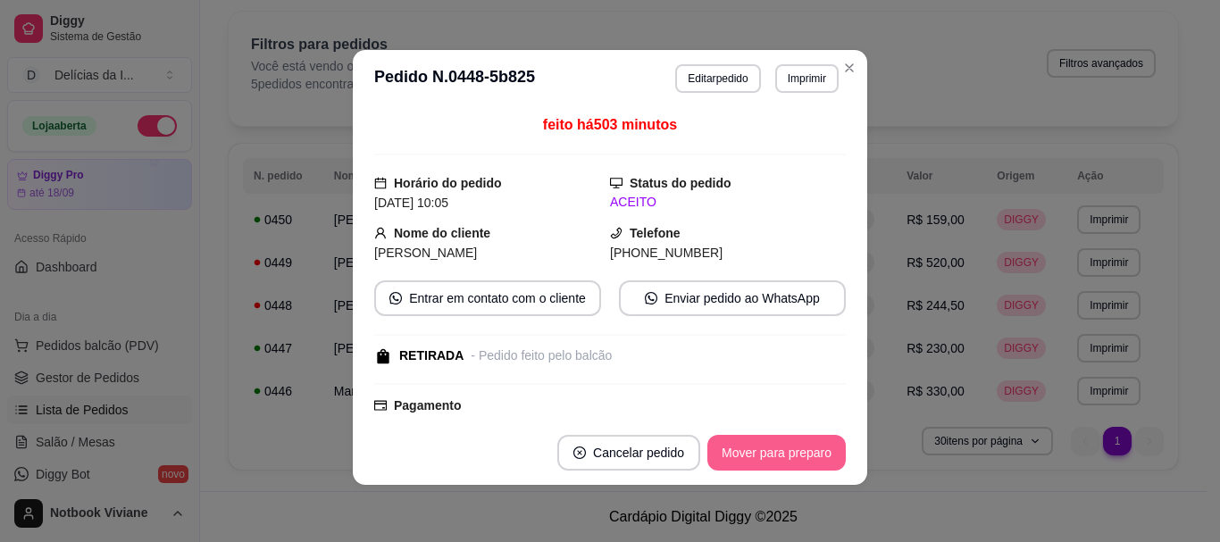
click at [737, 440] on button "Mover para preparo" at bounding box center [776, 453] width 138 height 36
click at [750, 446] on button "Mover para retirada disponível" at bounding box center [746, 453] width 197 height 36
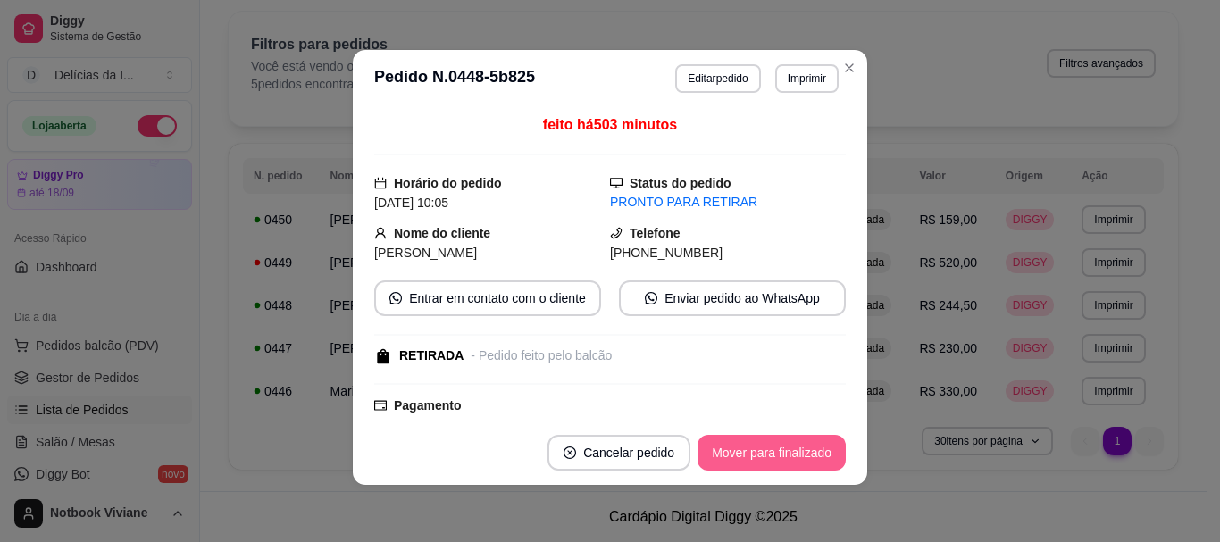
click at [760, 451] on button "Mover para finalizado" at bounding box center [771, 453] width 148 height 36
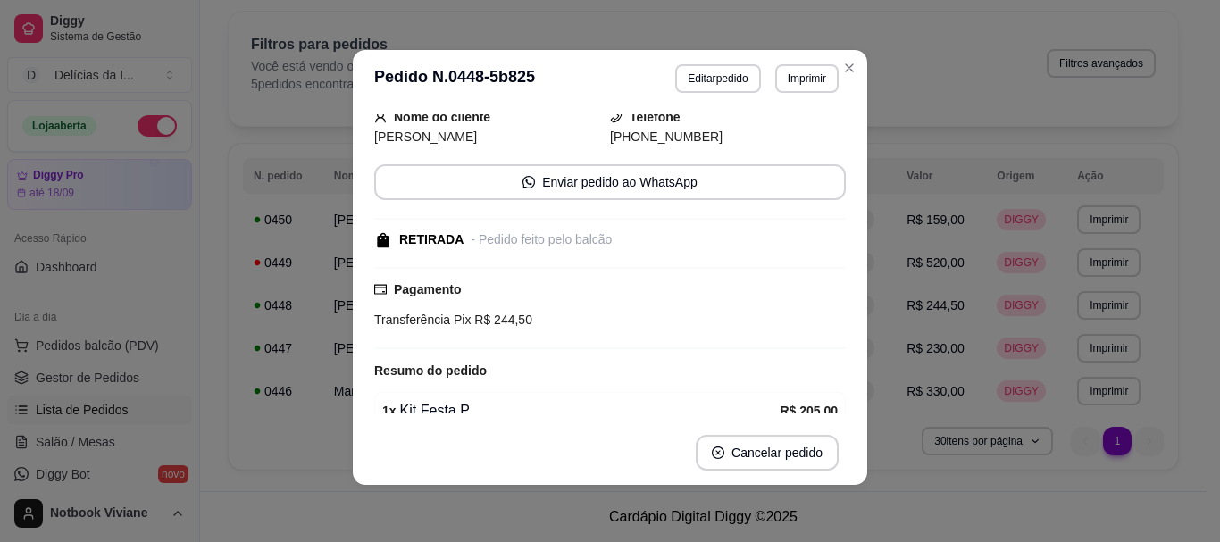
scroll to position [70, 0]
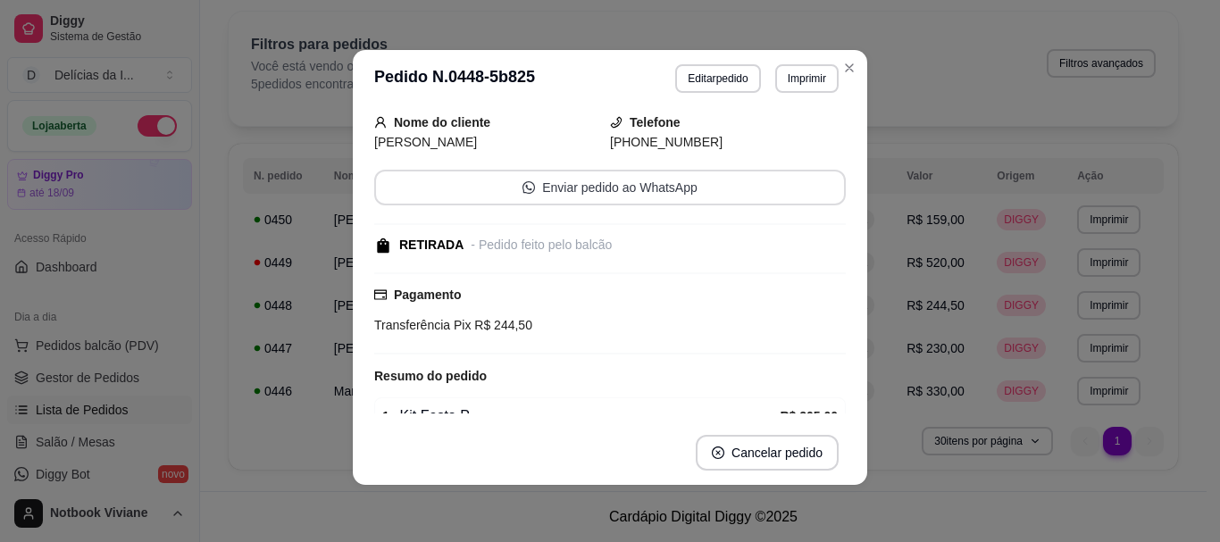
click at [552, 192] on button "Enviar pedido ao WhatsApp" at bounding box center [609, 188] width 471 height 36
